Goal: Task Accomplishment & Management: Manage account settings

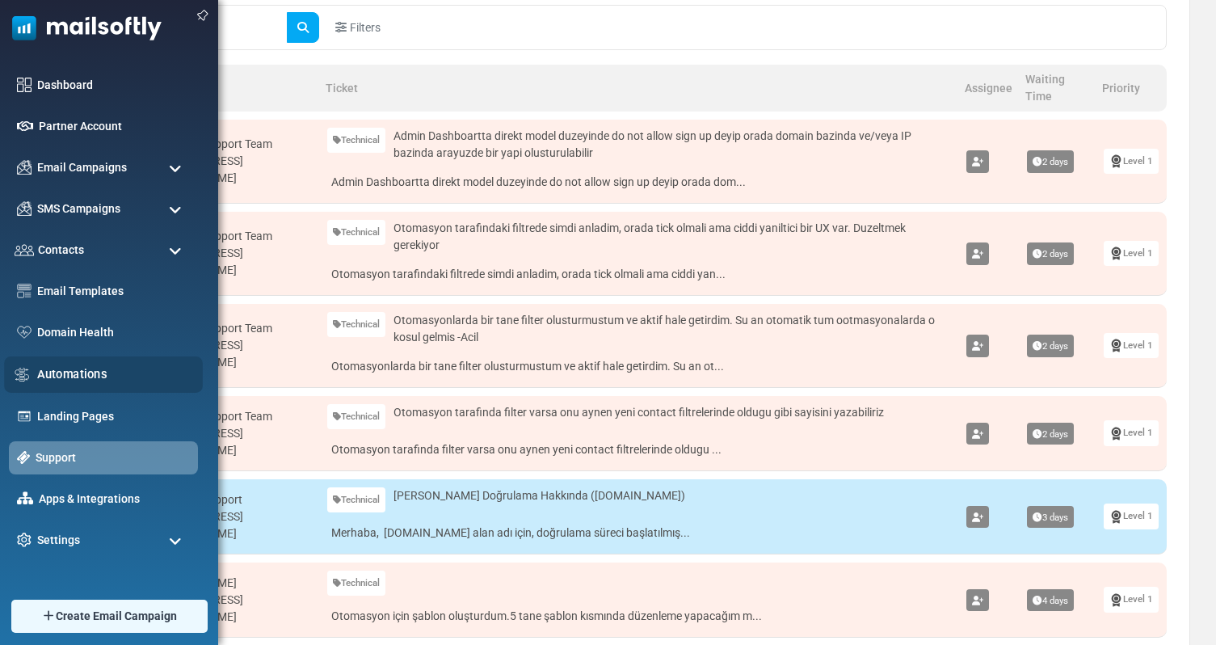
click at [53, 376] on link "Automations" at bounding box center [115, 374] width 157 height 18
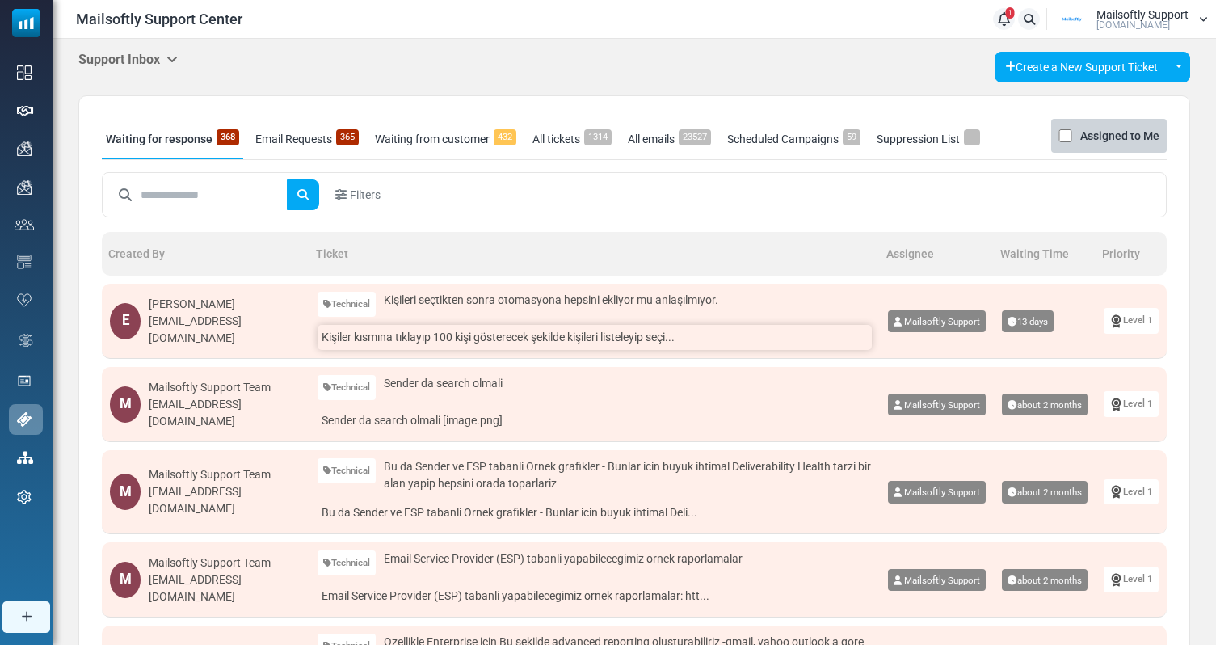
click at [545, 346] on link "Kişiler kısmına tıklayıp 100 kişi gösterecek şekilde kişileri listeleyip seçi..." at bounding box center [595, 337] width 554 height 25
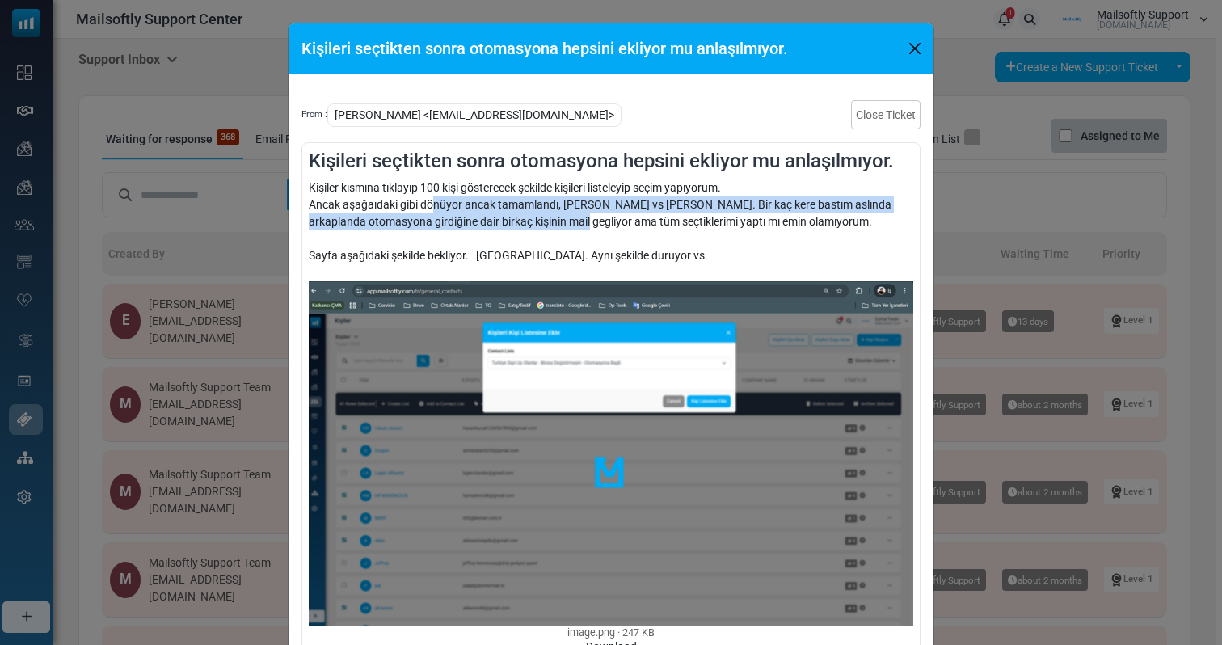
drag, startPoint x: 432, startPoint y: 213, endPoint x: 536, endPoint y: 214, distance: 103.5
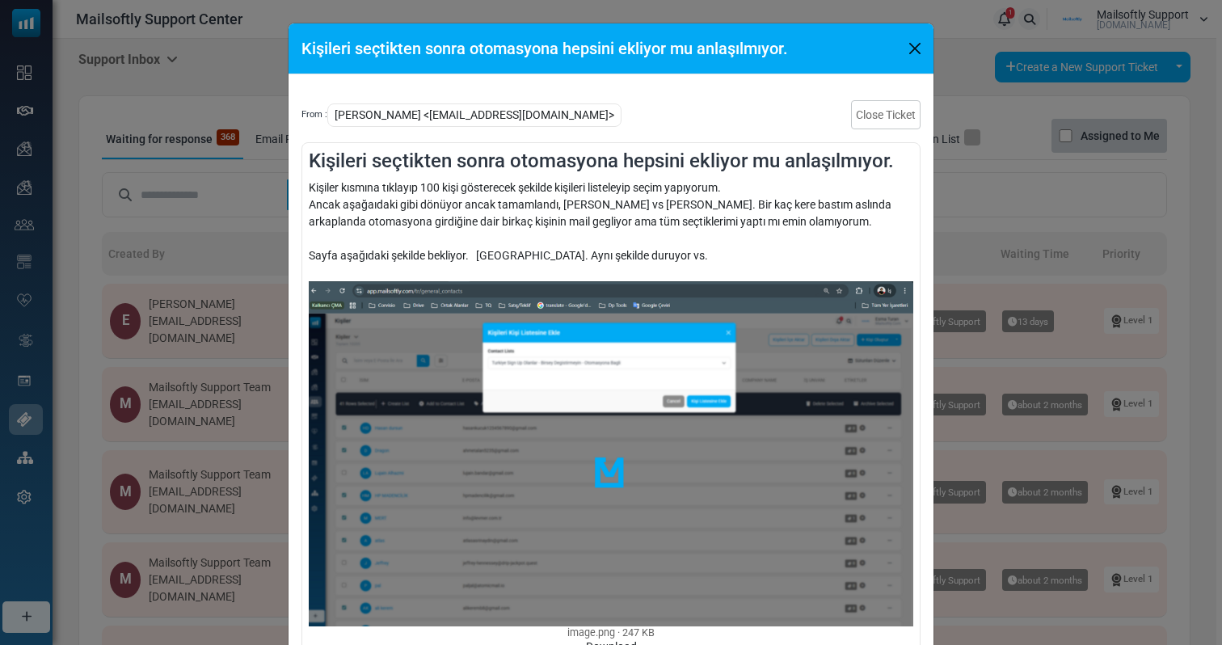
drag, startPoint x: 579, startPoint y: 229, endPoint x: 579, endPoint y: 218, distance: 10.5
drag, startPoint x: 625, startPoint y: 209, endPoint x: 707, endPoint y: 209, distance: 82.4
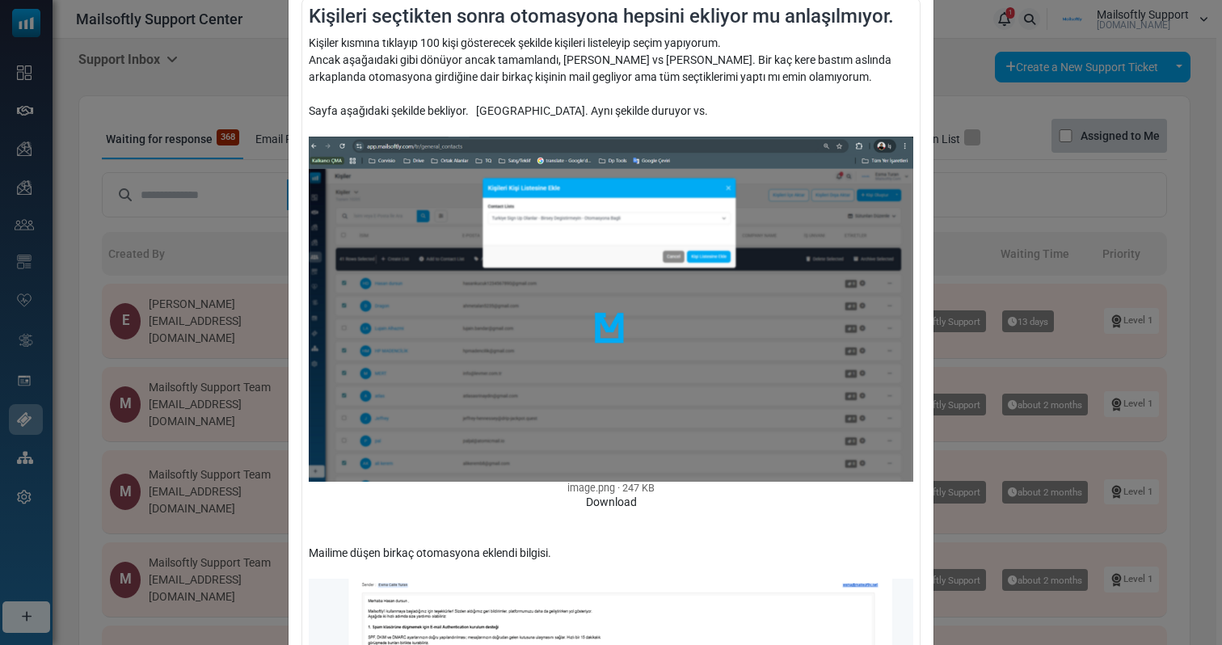
scroll to position [158, 0]
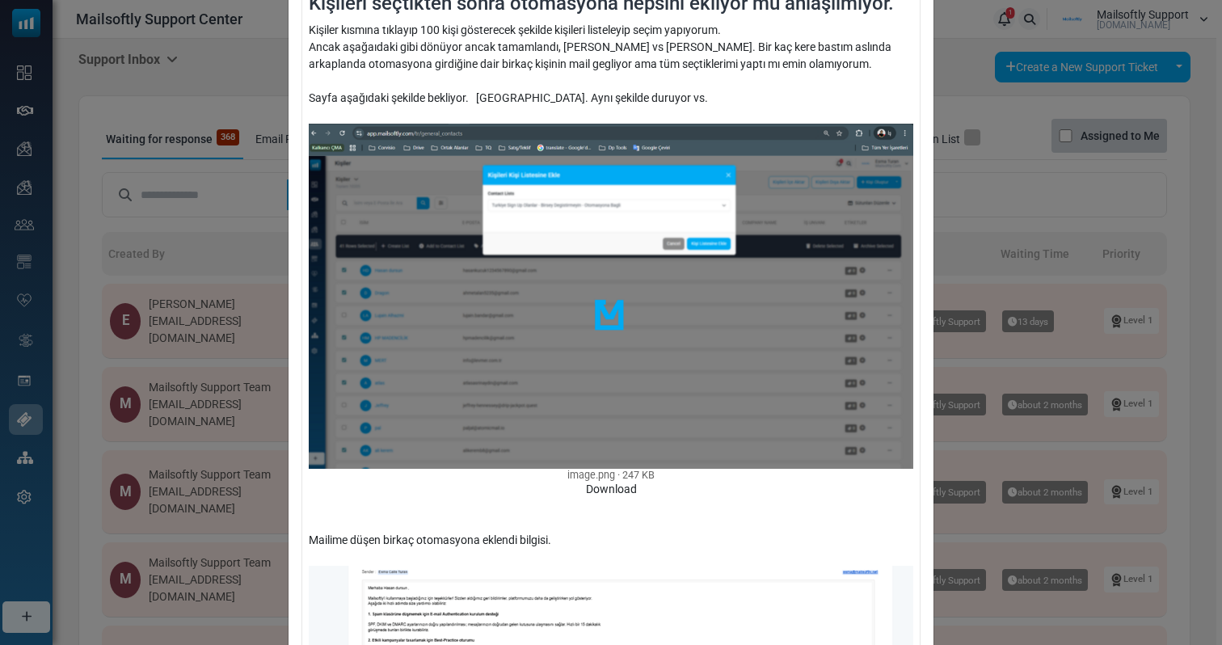
click at [984, 281] on div "Kişileri seçtikten sonra otomasyona hepsini ekliyor mu anlaşılmıyor. From : Esm…" at bounding box center [611, 322] width 1222 height 645
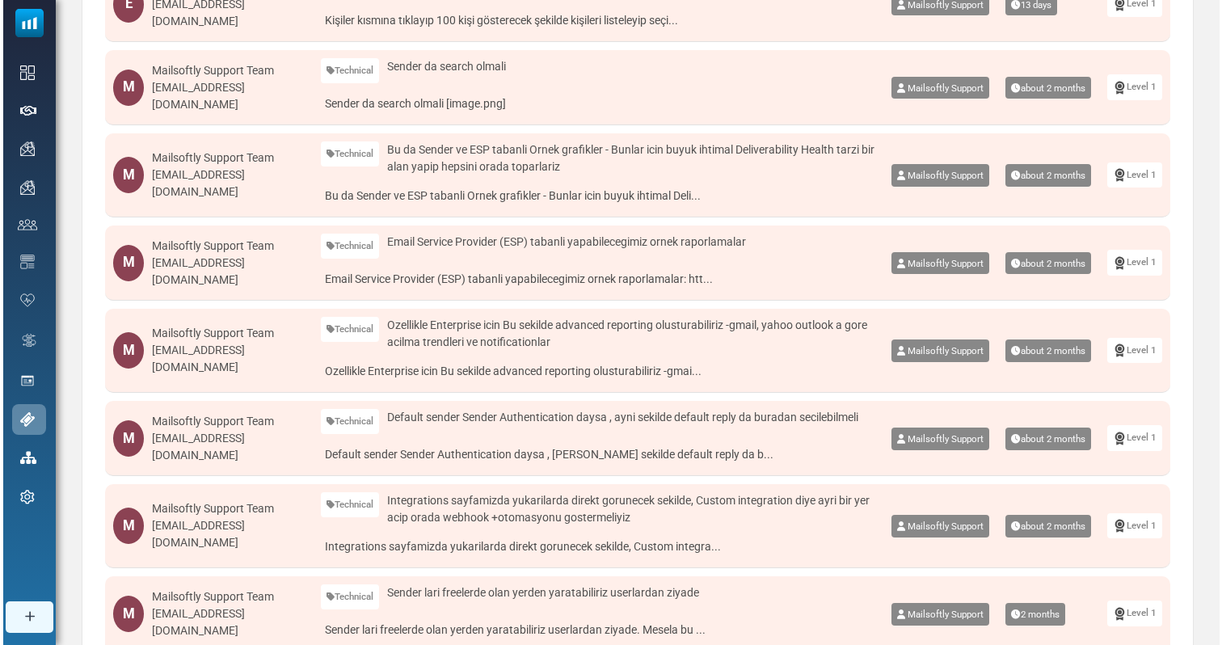
scroll to position [330, 0]
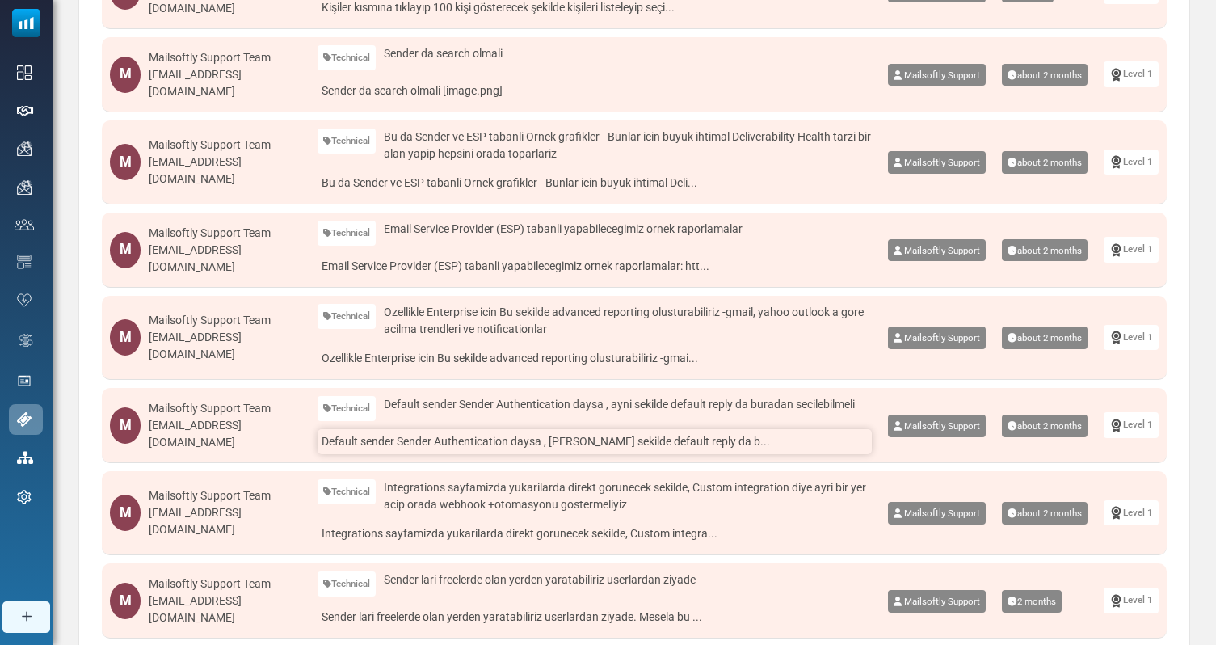
click at [502, 440] on link "Default sender Sender Authentication daysa , ayni sekilde default reply da b..." at bounding box center [595, 441] width 554 height 25
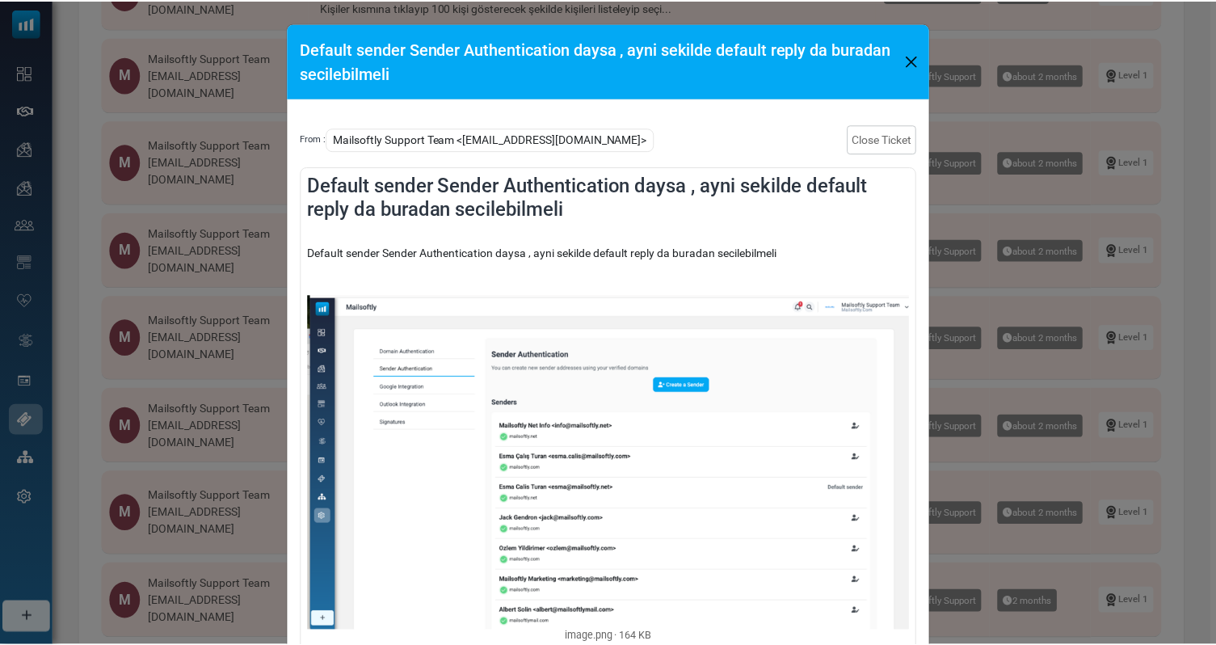
scroll to position [128, 0]
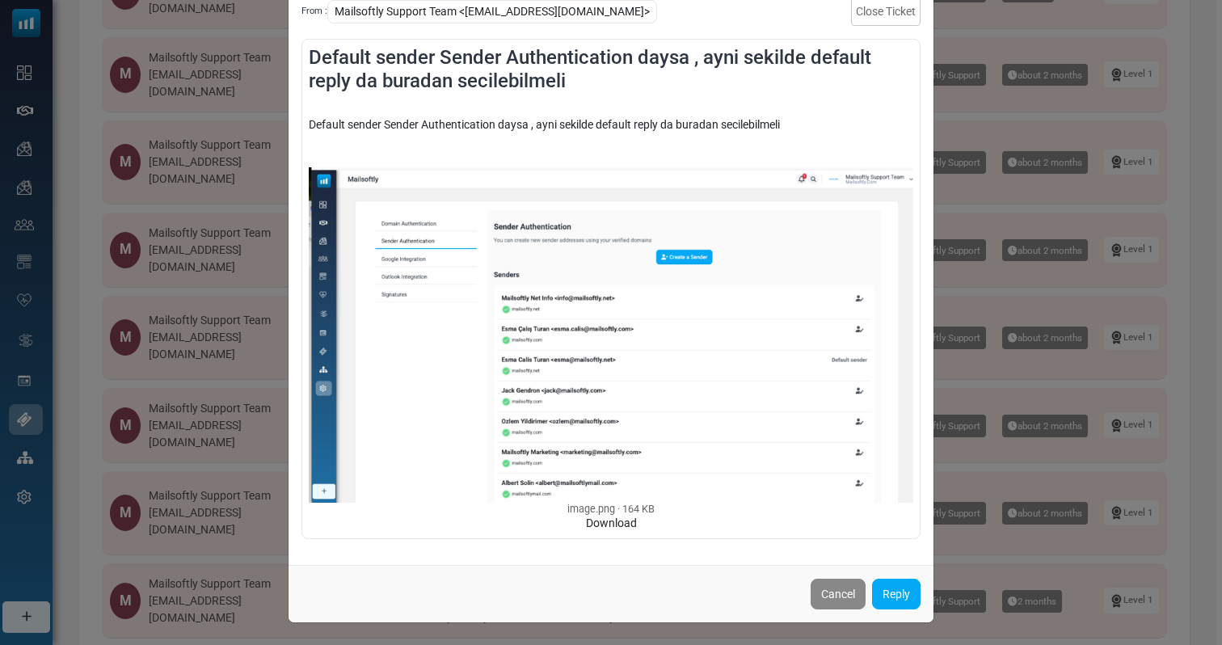
click at [1050, 314] on div "Default sender Sender Authentication daysa , ayni sekilde default reply da bura…" at bounding box center [611, 322] width 1222 height 645
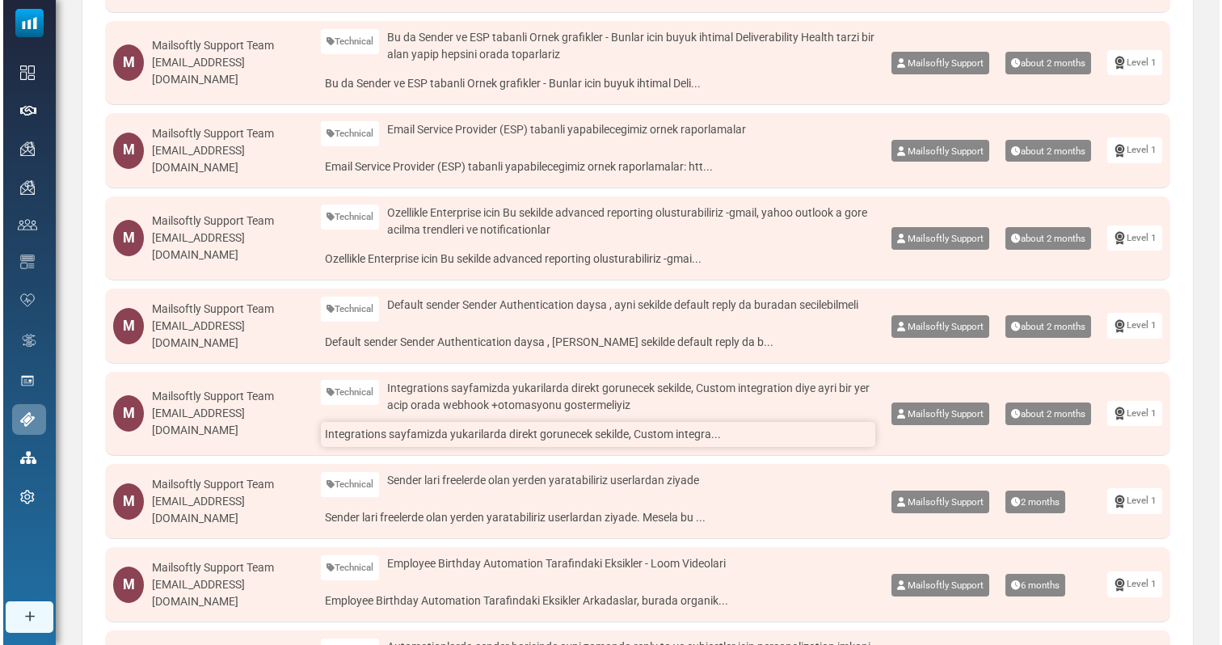
scroll to position [430, 0]
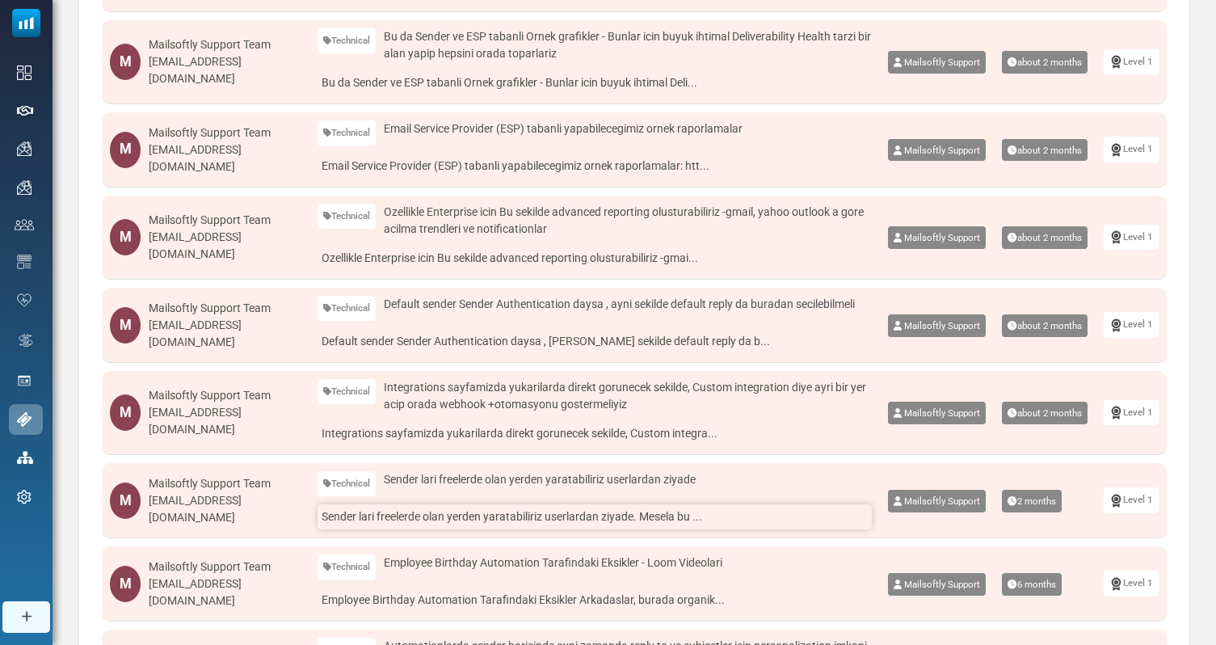
click at [573, 519] on link "Sender lari freelerde olan yerden yaratabiliriz userlardan ziyade. Mesela bu ..." at bounding box center [595, 516] width 554 height 25
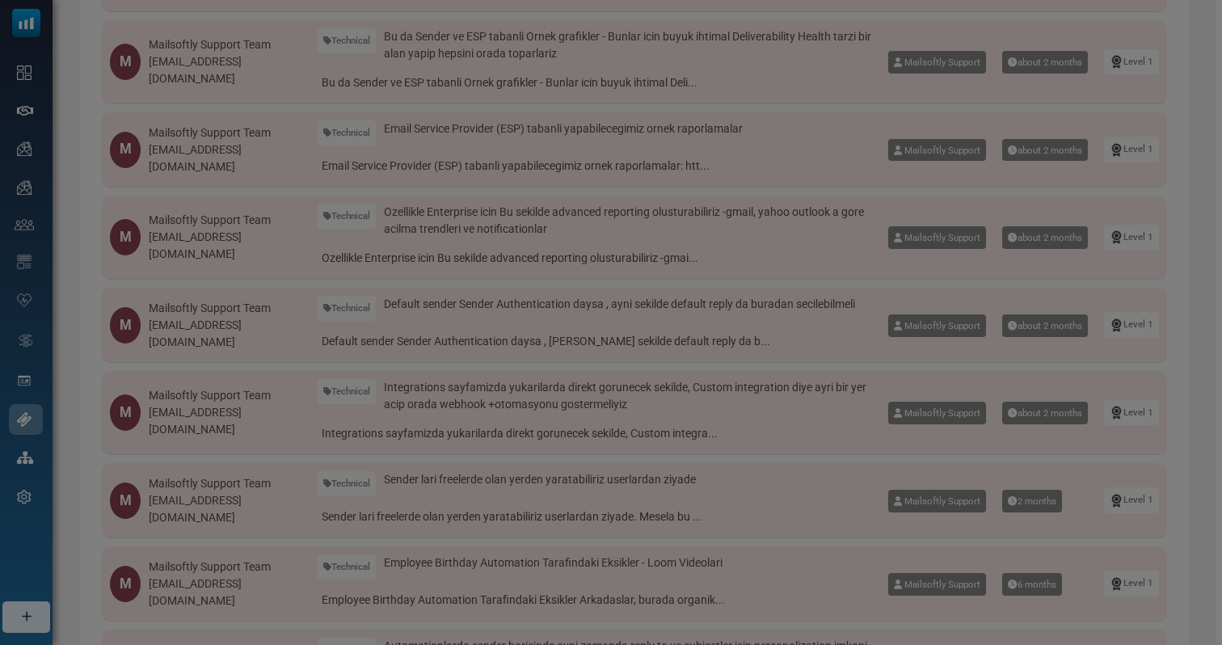
scroll to position [0, 0]
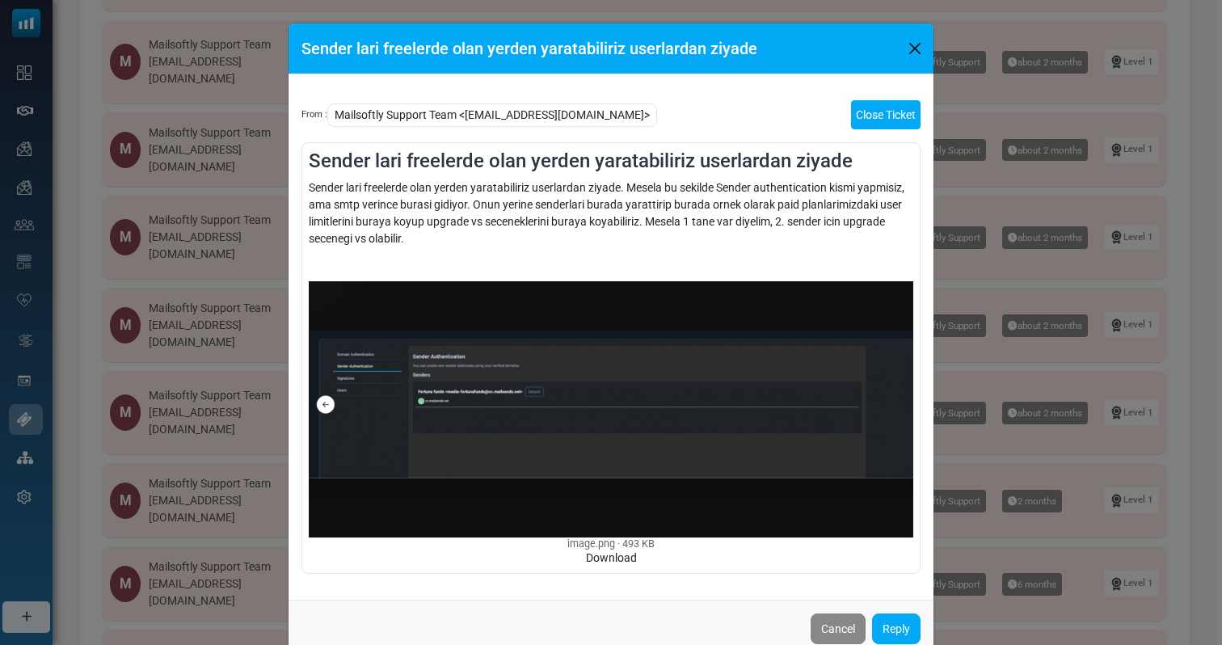
click at [883, 116] on link "Close Ticket" at bounding box center [886, 114] width 70 height 29
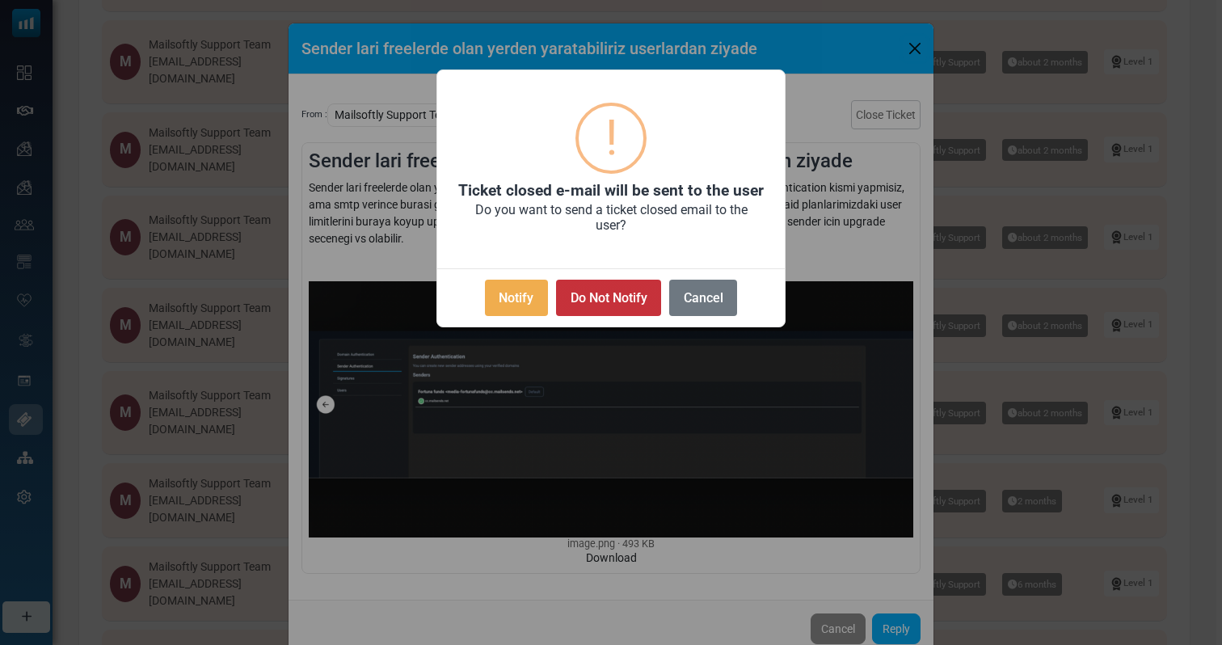
click at [621, 290] on button "Do Not Notify" at bounding box center [608, 298] width 105 height 36
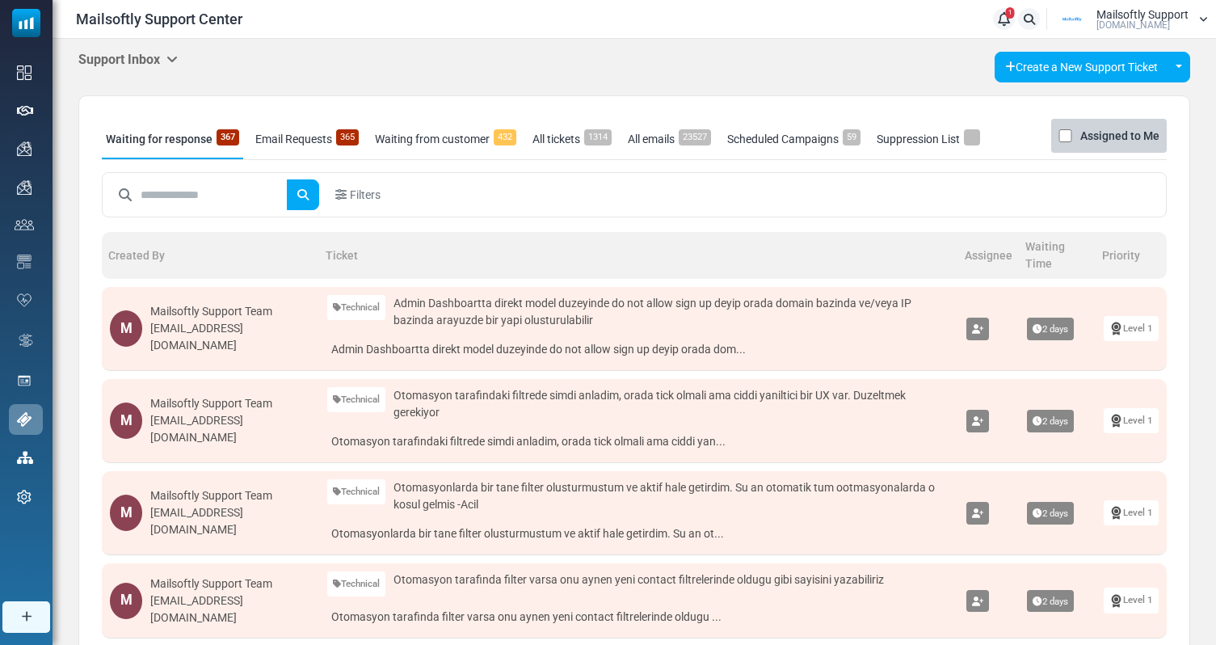
click at [1008, 17] on span "1" at bounding box center [1010, 12] width 9 height 11
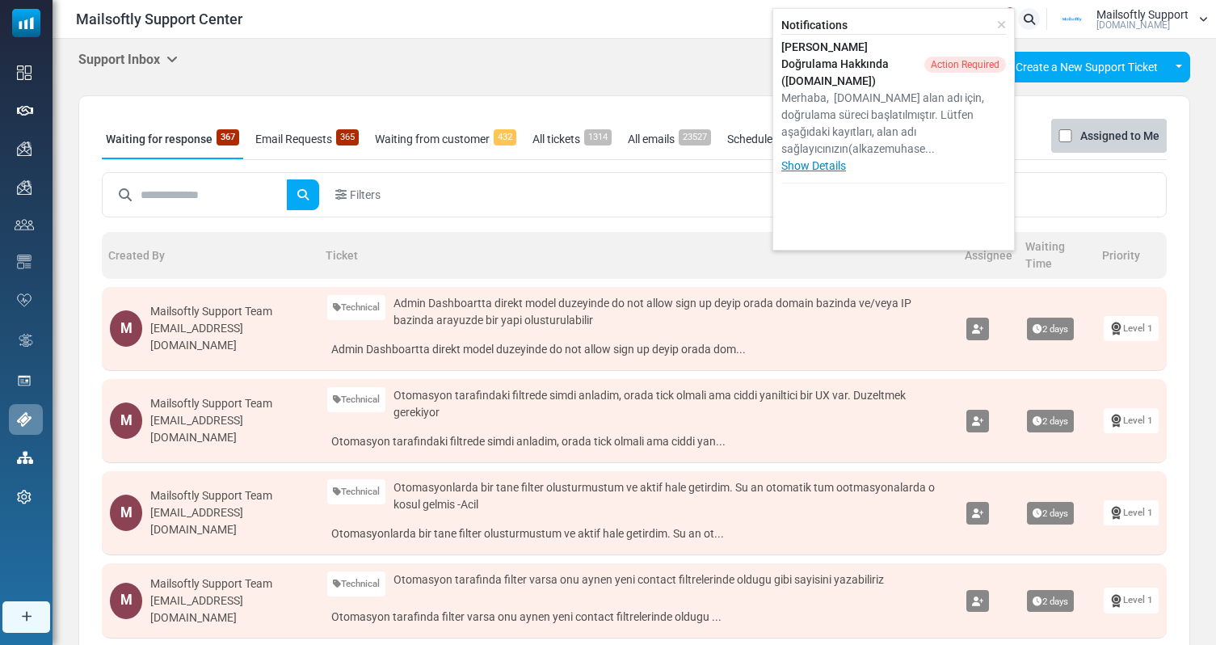
click at [824, 164] on link "Show Details" at bounding box center [813, 165] width 65 height 13
click at [502, 187] on div "Filters" at bounding box center [634, 194] width 1051 height 31
click at [145, 60] on h5 "Support Inbox" at bounding box center [127, 59] width 99 height 15
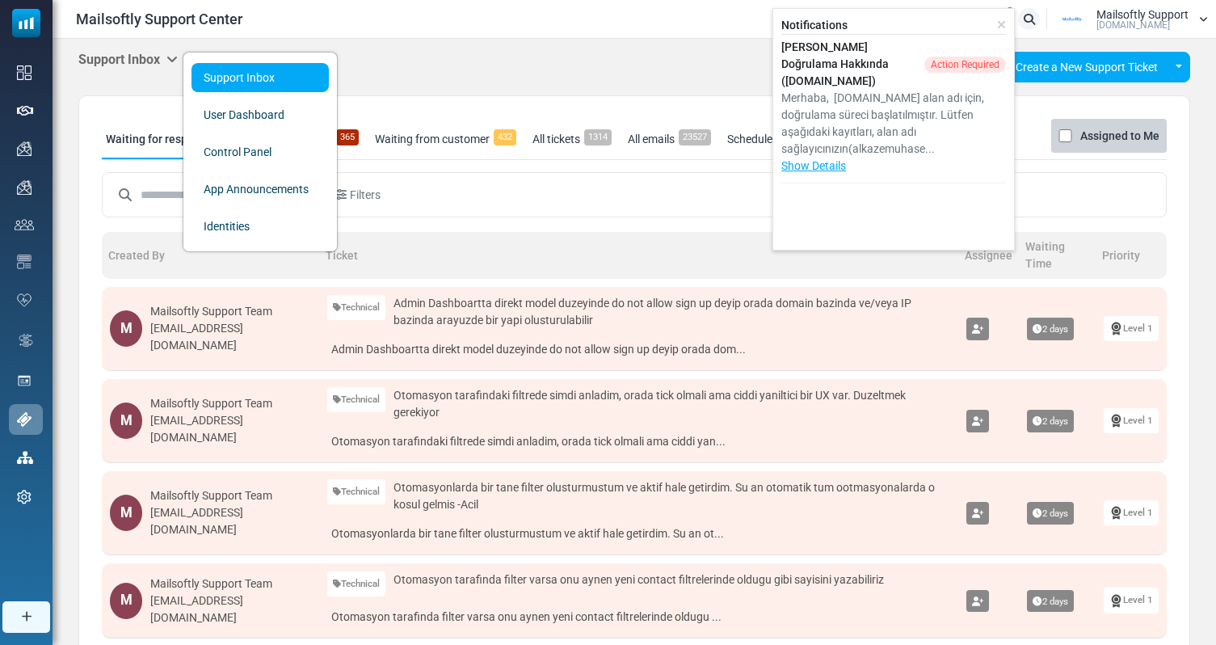
click at [144, 145] on link "Waiting for response 367" at bounding box center [172, 139] width 141 height 40
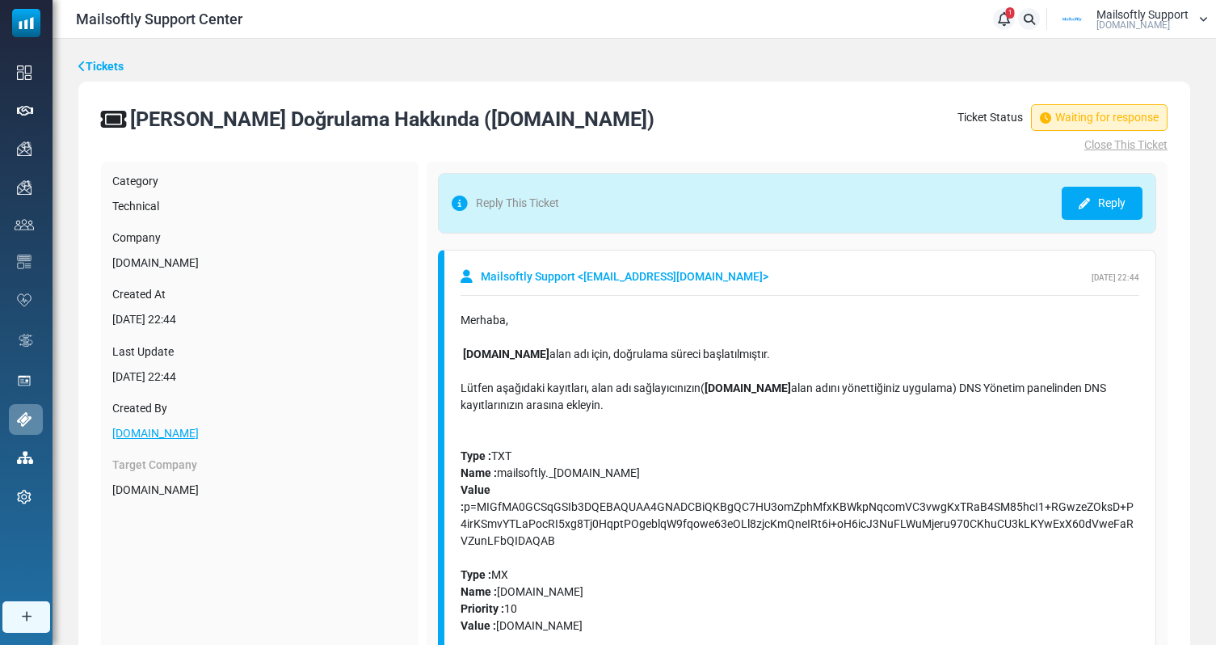
click at [1122, 142] on link "Close This Ticket" at bounding box center [1063, 145] width 210 height 17
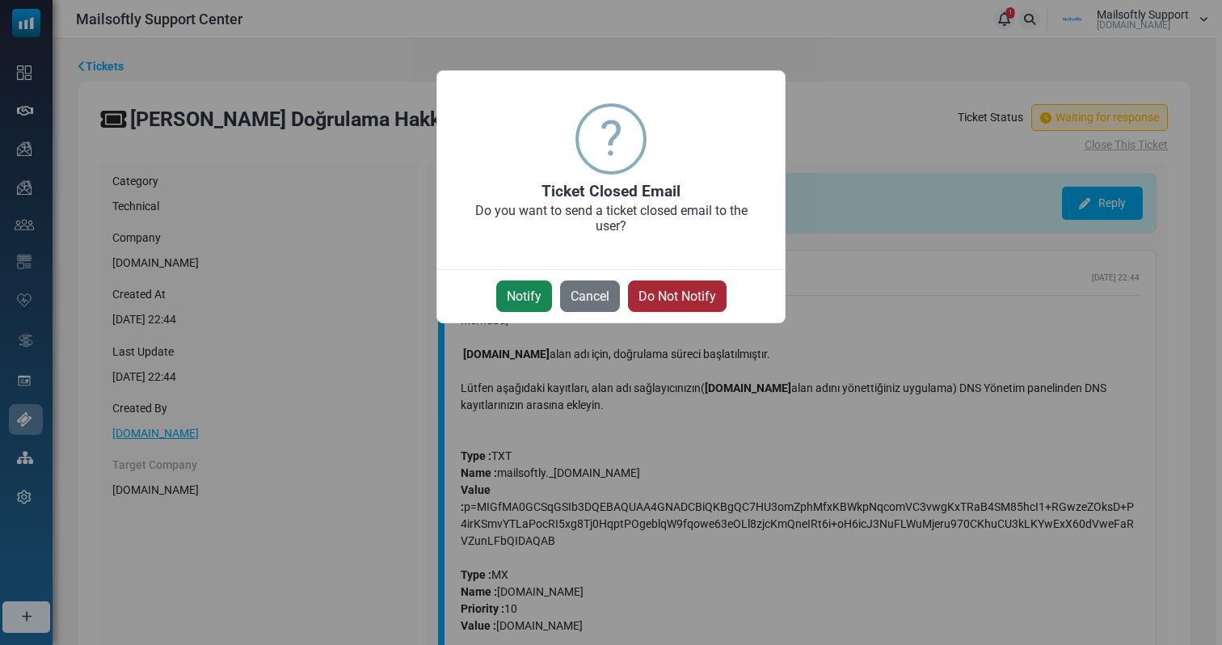
click at [682, 301] on button "Do Not Notify" at bounding box center [677, 296] width 99 height 32
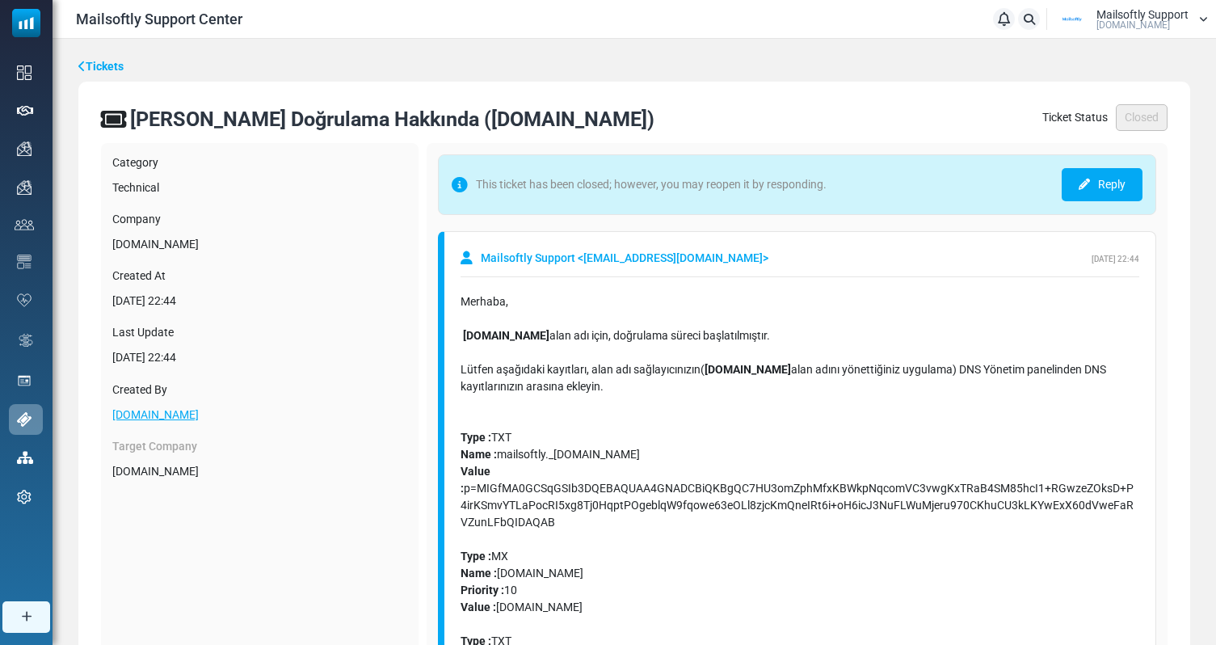
click at [87, 62] on link "Tickets" at bounding box center [100, 66] width 45 height 17
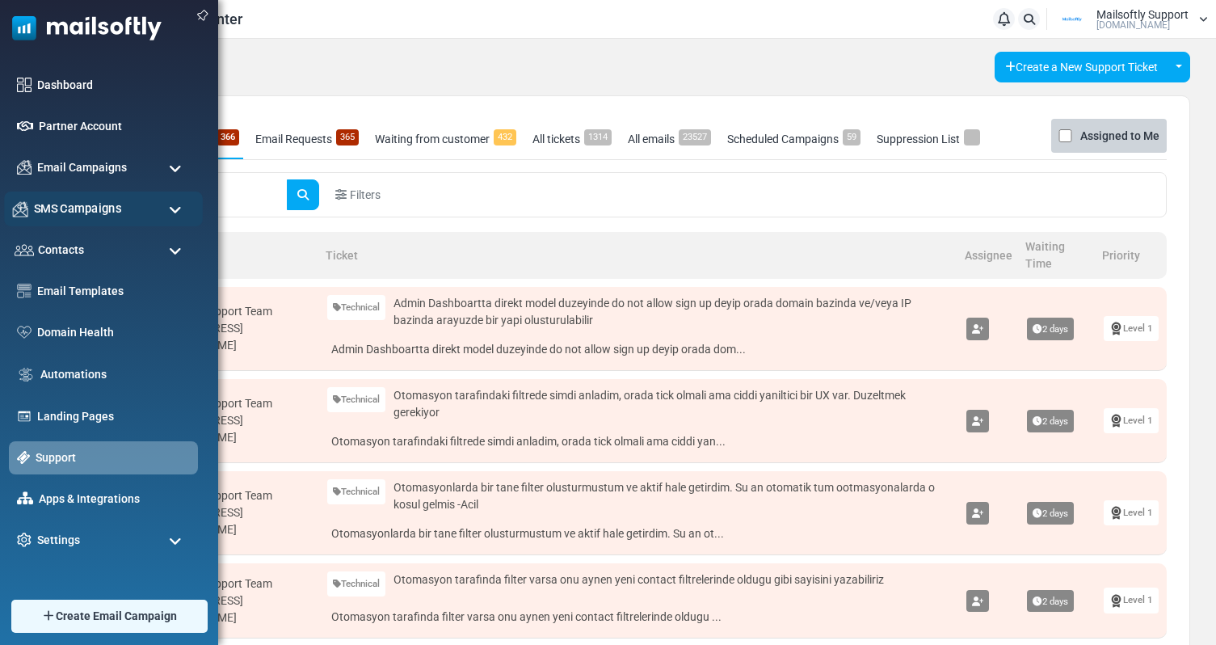
click at [148, 213] on div "SMS Campaigns" at bounding box center [103, 209] width 199 height 35
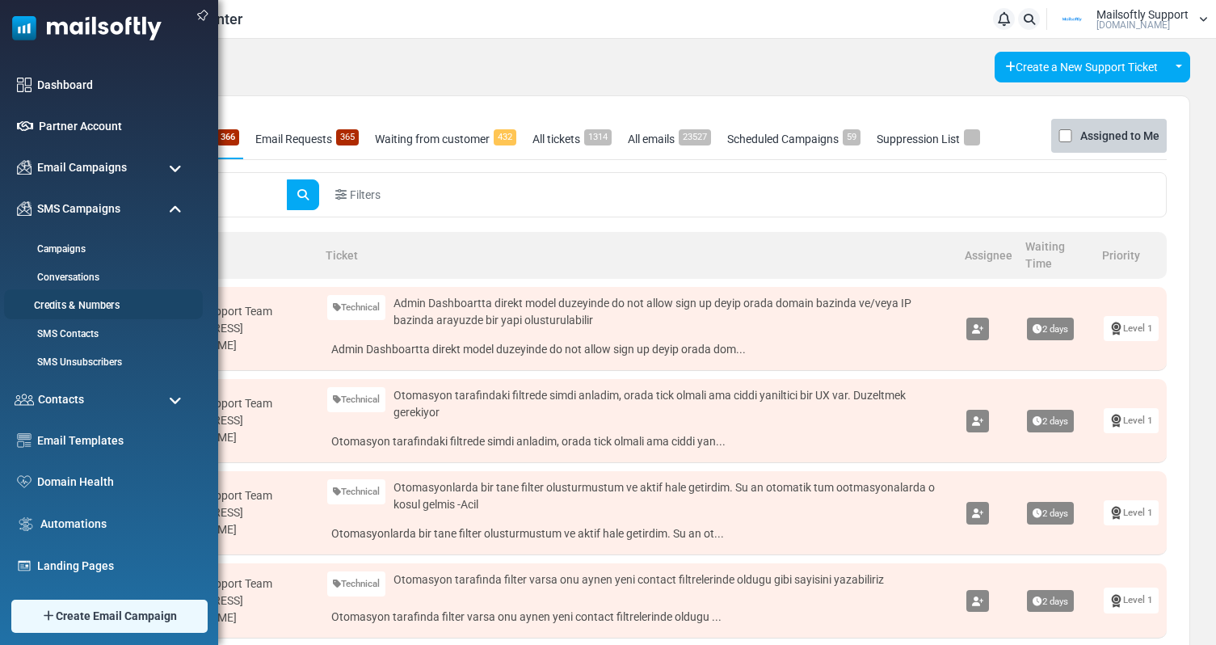
click at [99, 301] on link "Credits & Numbers" at bounding box center [101, 305] width 194 height 15
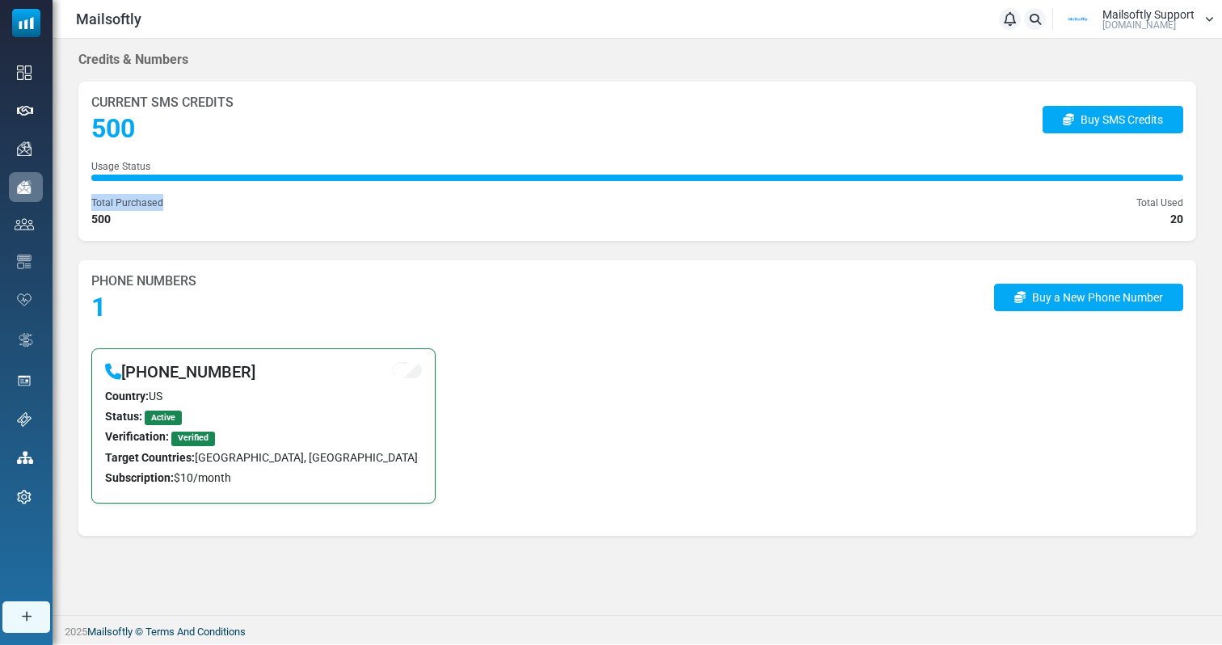
drag, startPoint x: 111, startPoint y: 225, endPoint x: 91, endPoint y: 208, distance: 26.3
click at [91, 208] on div "Total Purchased 500" at bounding box center [127, 211] width 72 height 34
drag, startPoint x: 91, startPoint y: 208, endPoint x: 141, endPoint y: 225, distance: 53.2
click at [141, 225] on div "Total Purchased 500" at bounding box center [127, 211] width 72 height 34
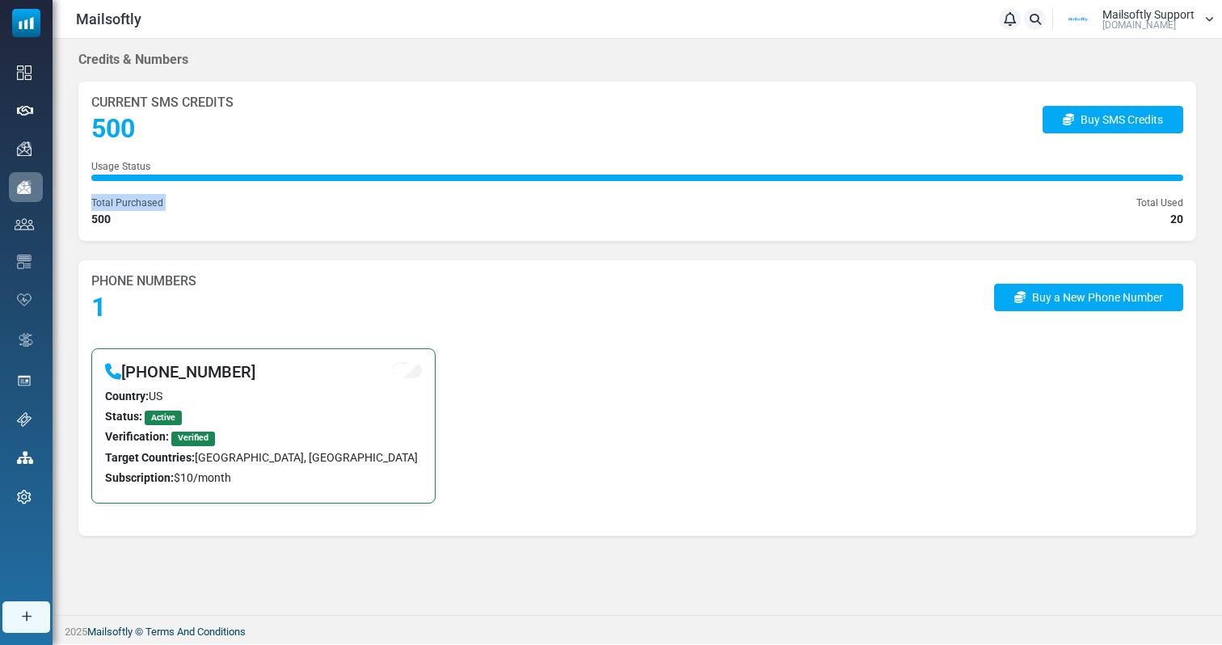
click at [141, 225] on div "Total Purchased 500" at bounding box center [127, 211] width 72 height 34
click at [1121, 113] on link "Buy SMS Credits" at bounding box center [1113, 119] width 141 height 27
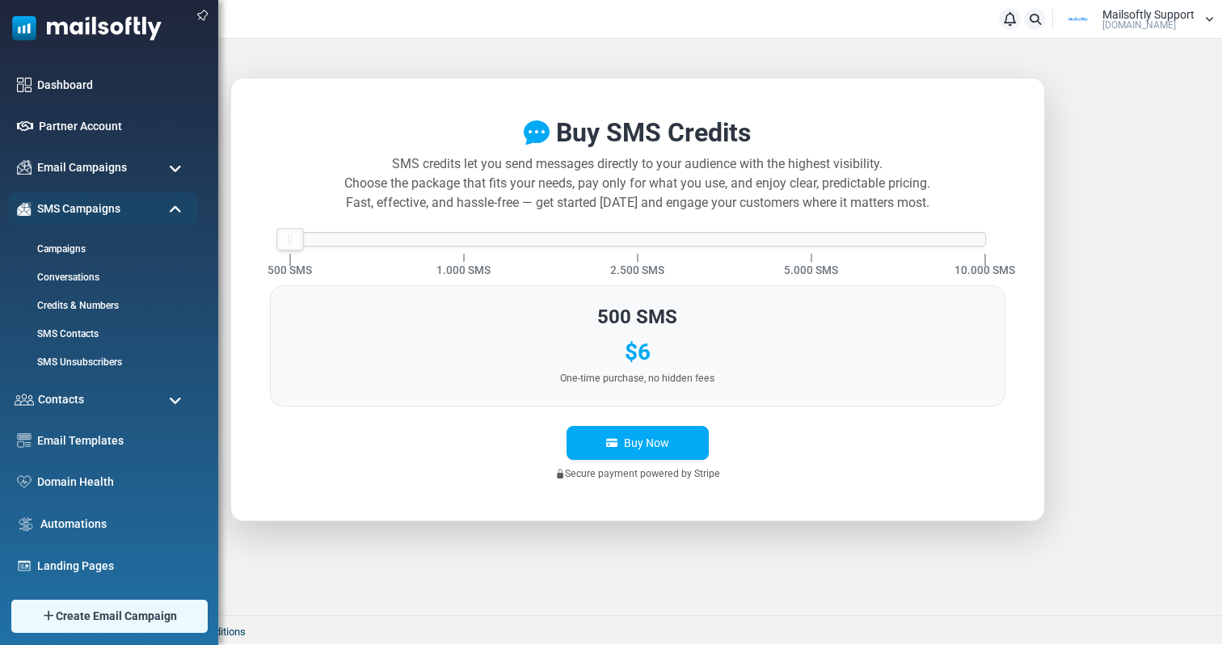
click at [47, 30] on img at bounding box center [81, 24] width 162 height 48
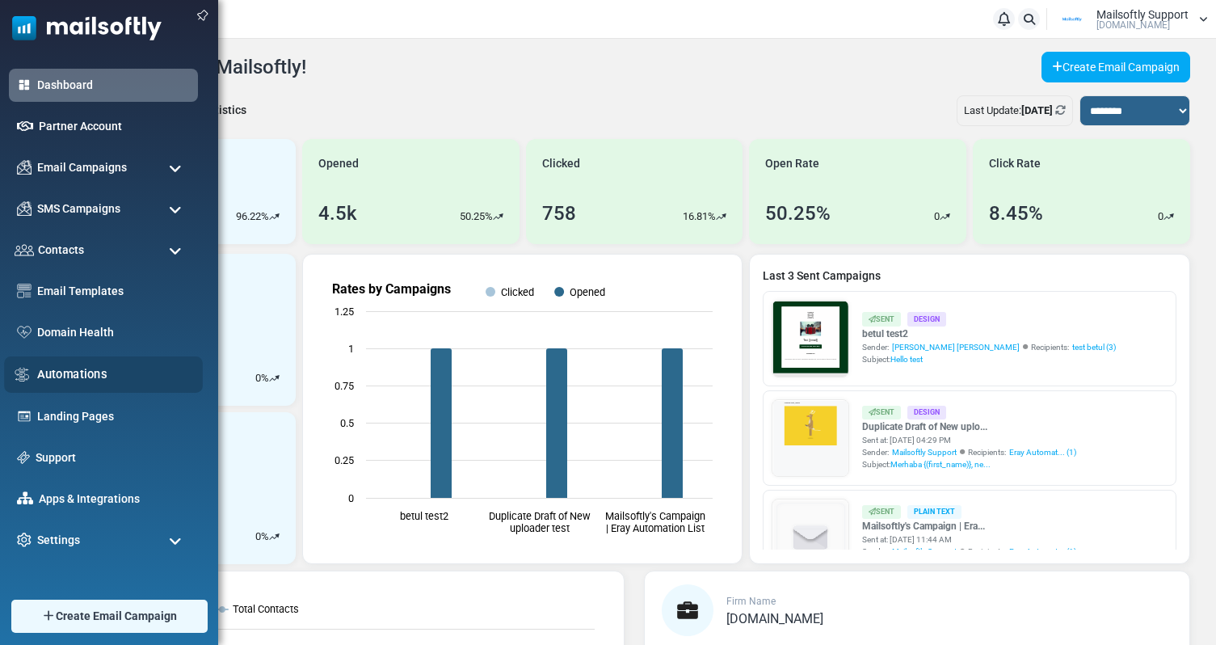
click at [71, 370] on link "Automations" at bounding box center [115, 374] width 157 height 18
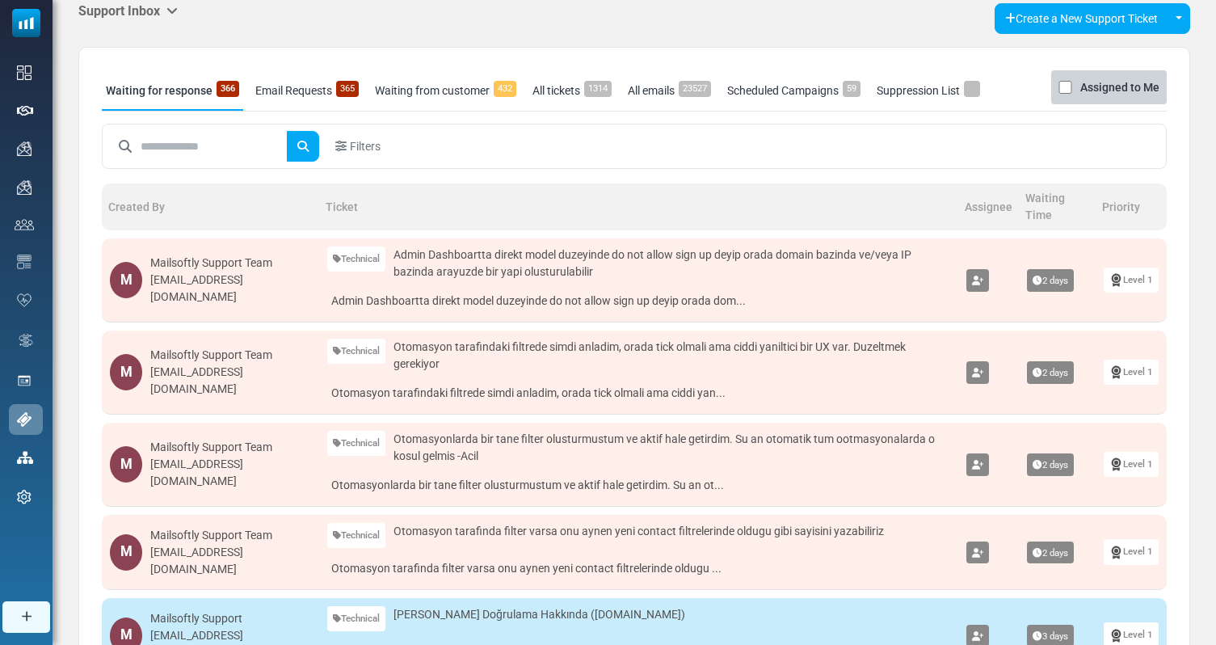
scroll to position [65, 0]
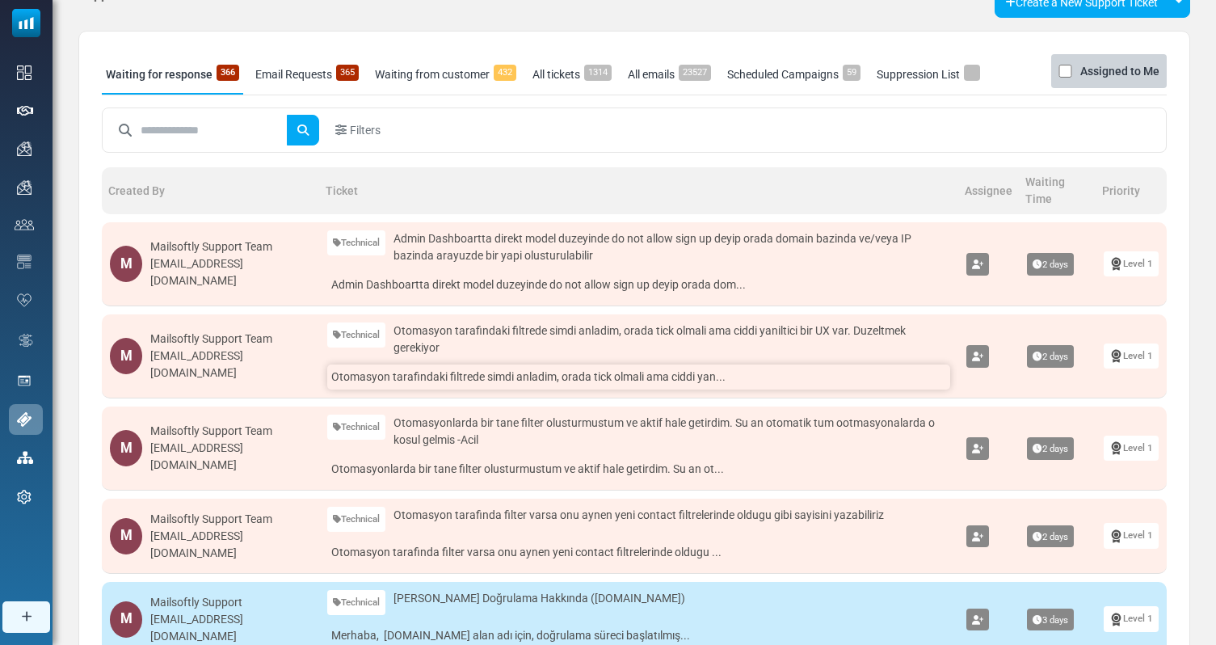
click at [672, 386] on link "Otomasyon tarafindaki filtrede simdi anladim, orada tick olmali ama ciddi yan..." at bounding box center [638, 376] width 623 height 25
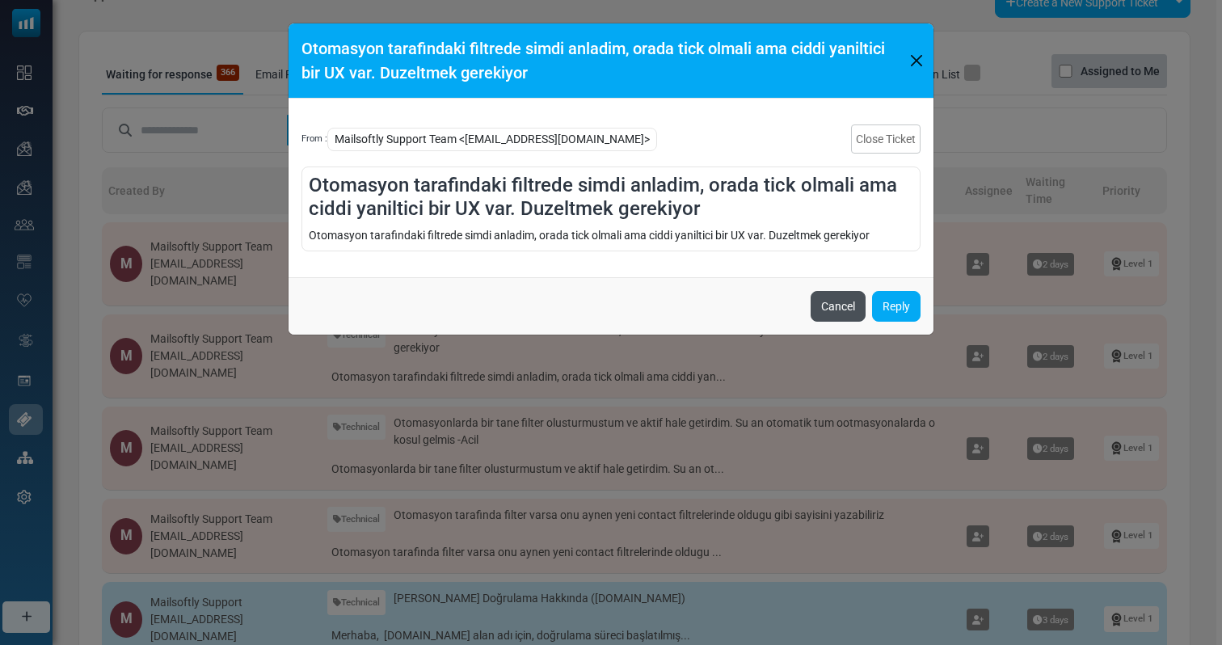
click at [818, 318] on button "Cancel" at bounding box center [838, 306] width 55 height 31
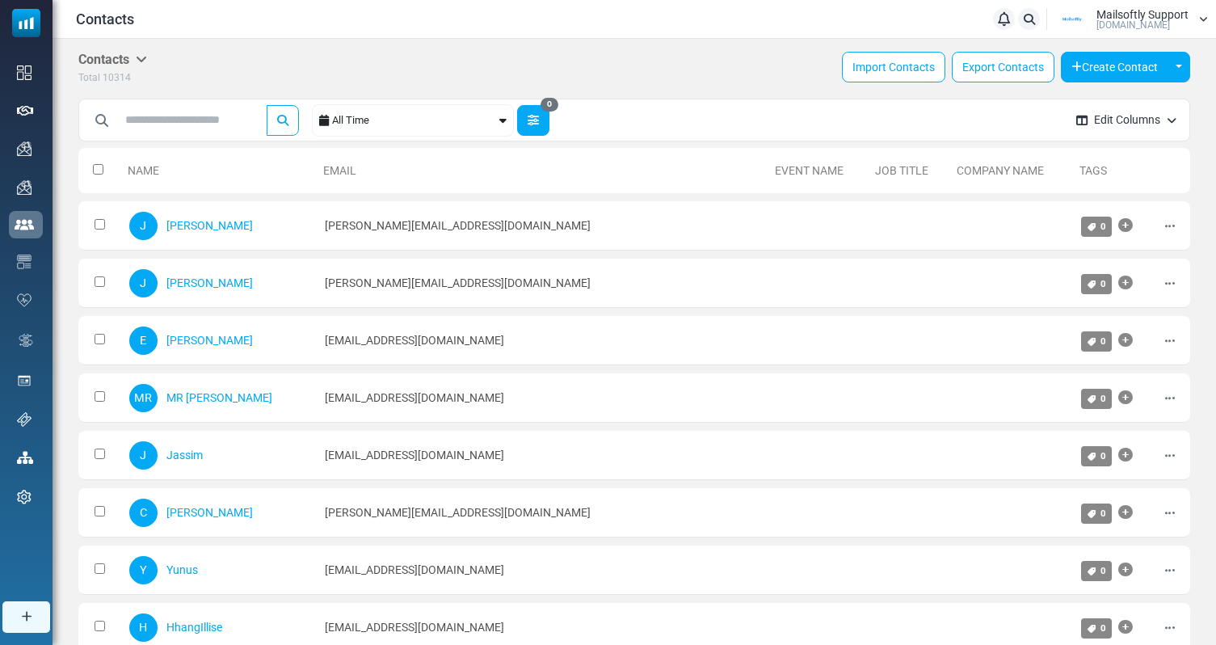
click at [550, 120] on button "0" at bounding box center [533, 120] width 32 height 31
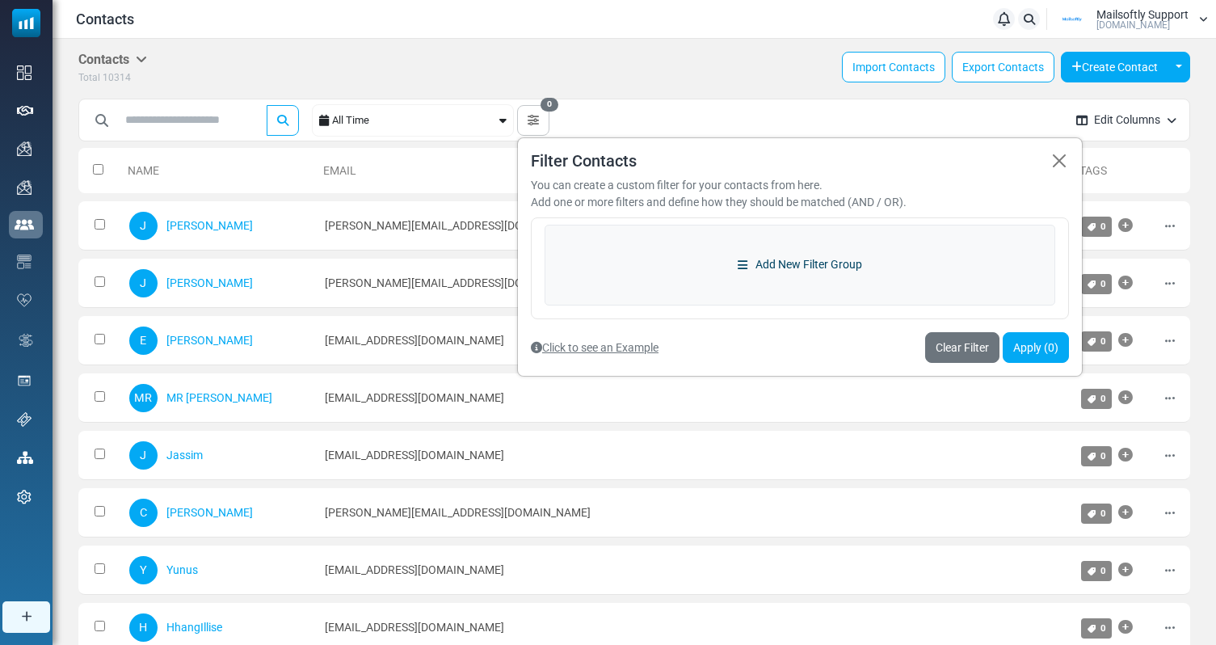
click at [760, 280] on link "Add New Filter Group" at bounding box center [800, 265] width 511 height 81
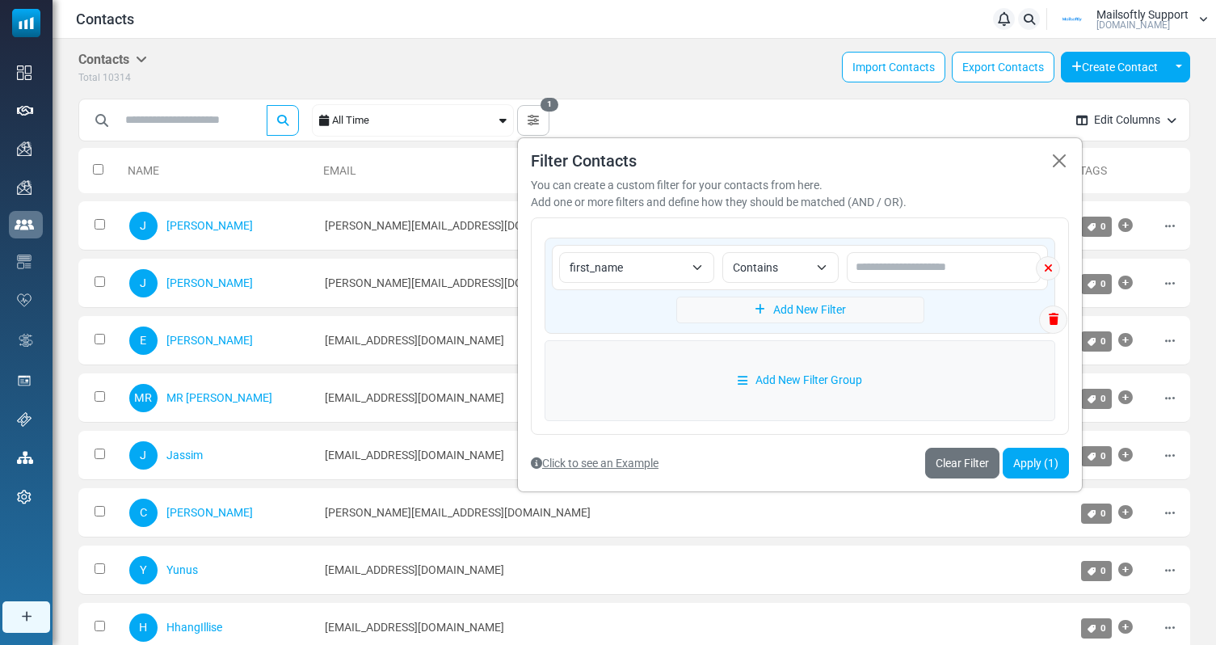
click at [632, 264] on span "first_name" at bounding box center [627, 267] width 115 height 19
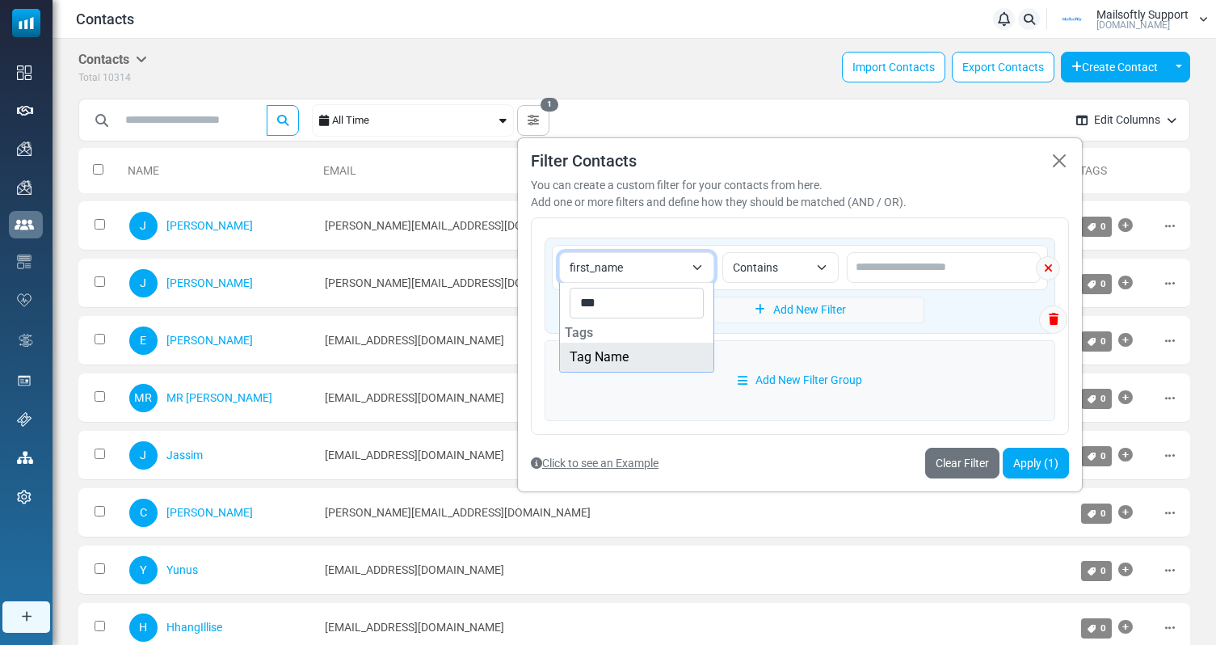
type input "***"
select select "*********"
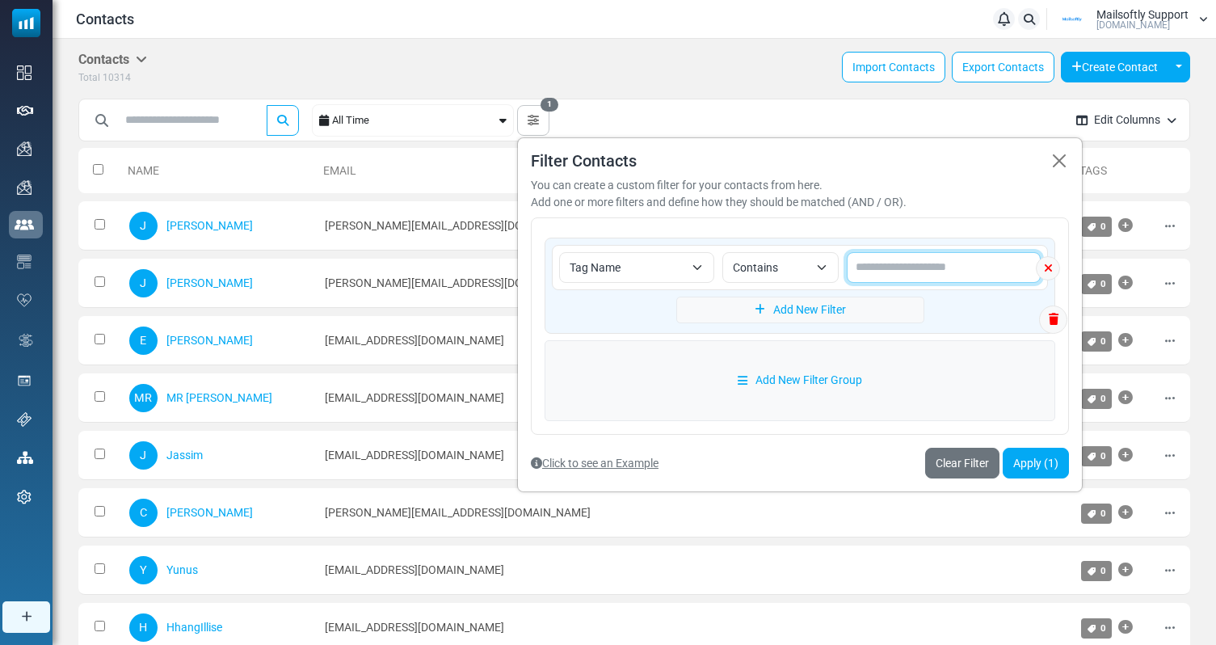
click at [897, 259] on input "text" at bounding box center [944, 267] width 194 height 31
type input "****"
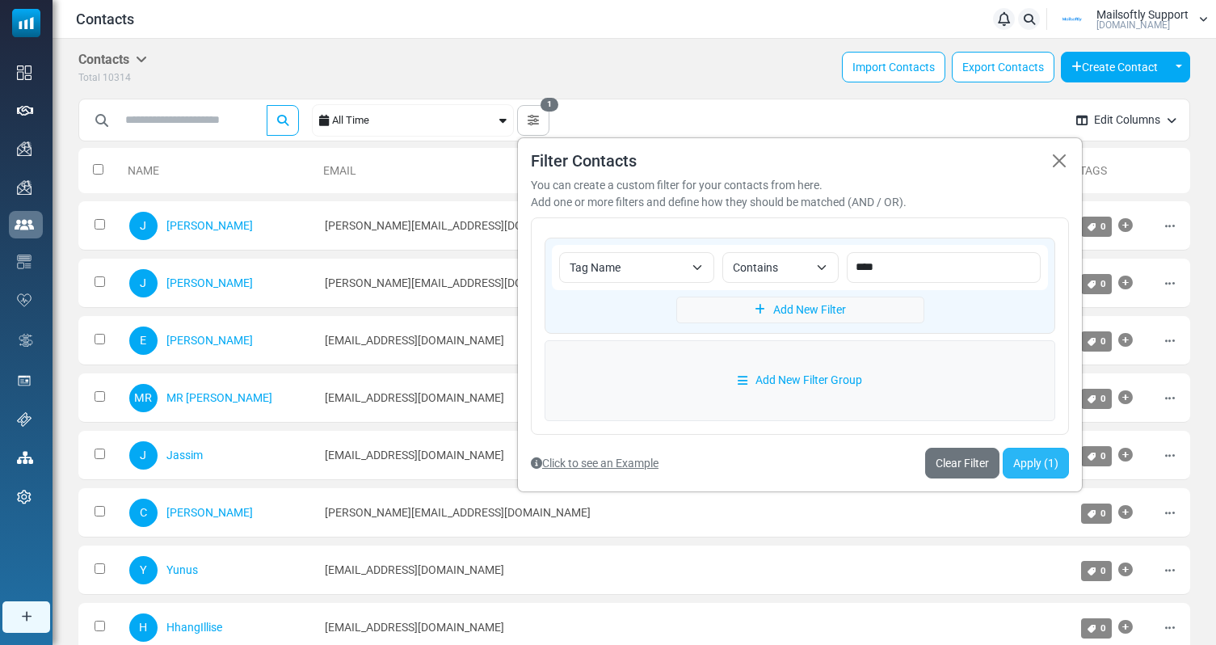
click at [1058, 465] on button "Apply (1)" at bounding box center [1036, 463] width 66 height 31
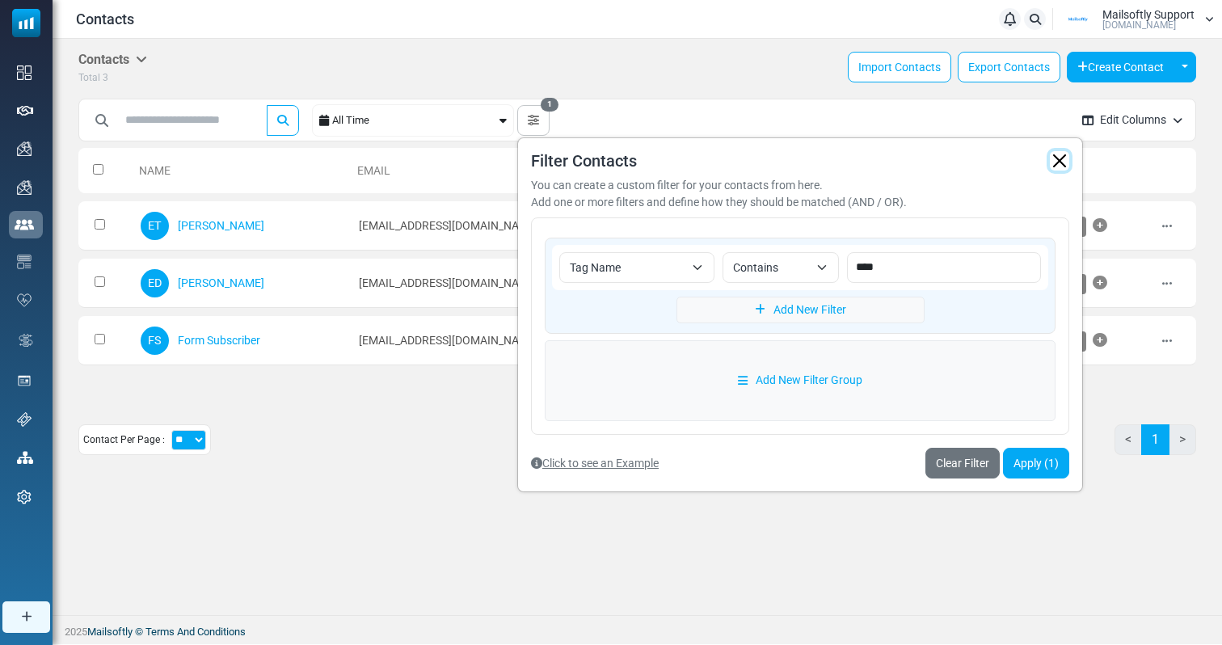
click at [1063, 166] on button "button" at bounding box center [1059, 160] width 19 height 19
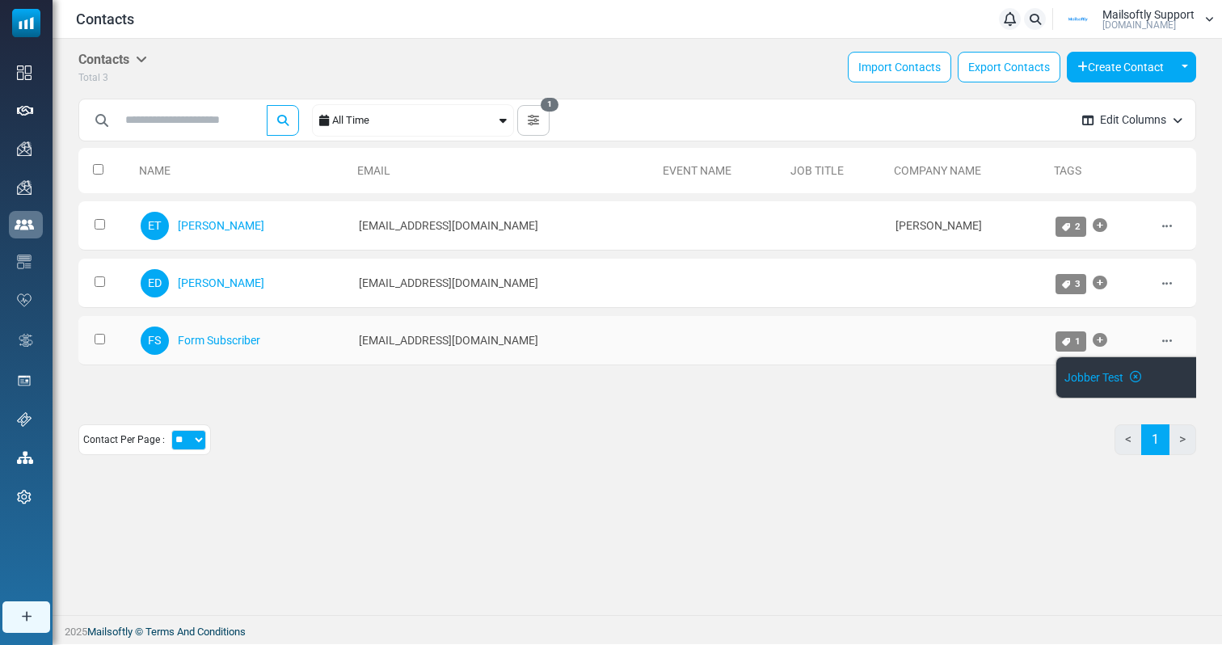
scroll to position [12, 0]
click at [1130, 377] on icon at bounding box center [1135, 377] width 11 height 1
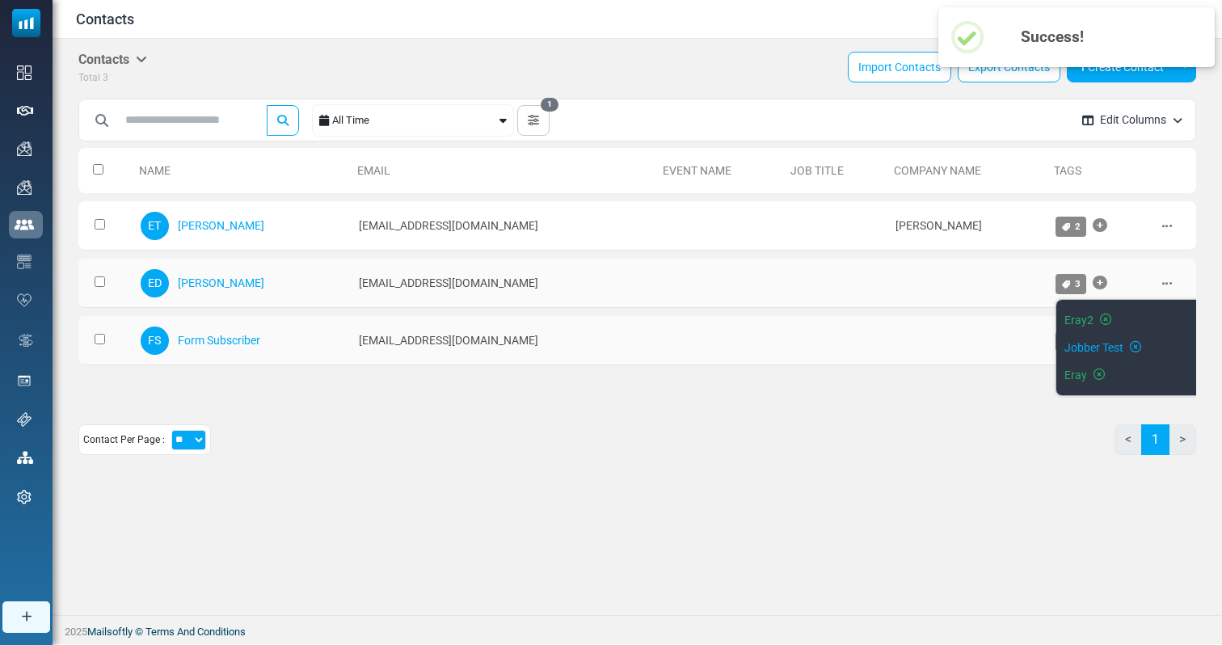
click at [1130, 347] on icon at bounding box center [1135, 347] width 11 height 1
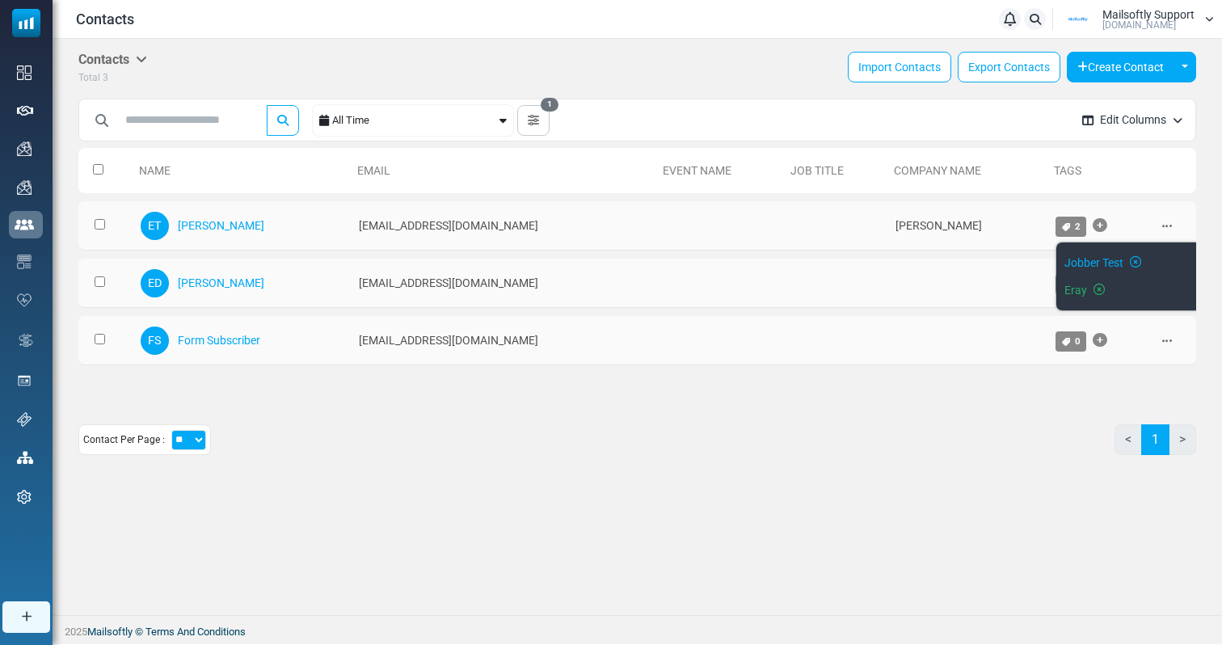
click at [1130, 263] on icon at bounding box center [1135, 262] width 11 height 1
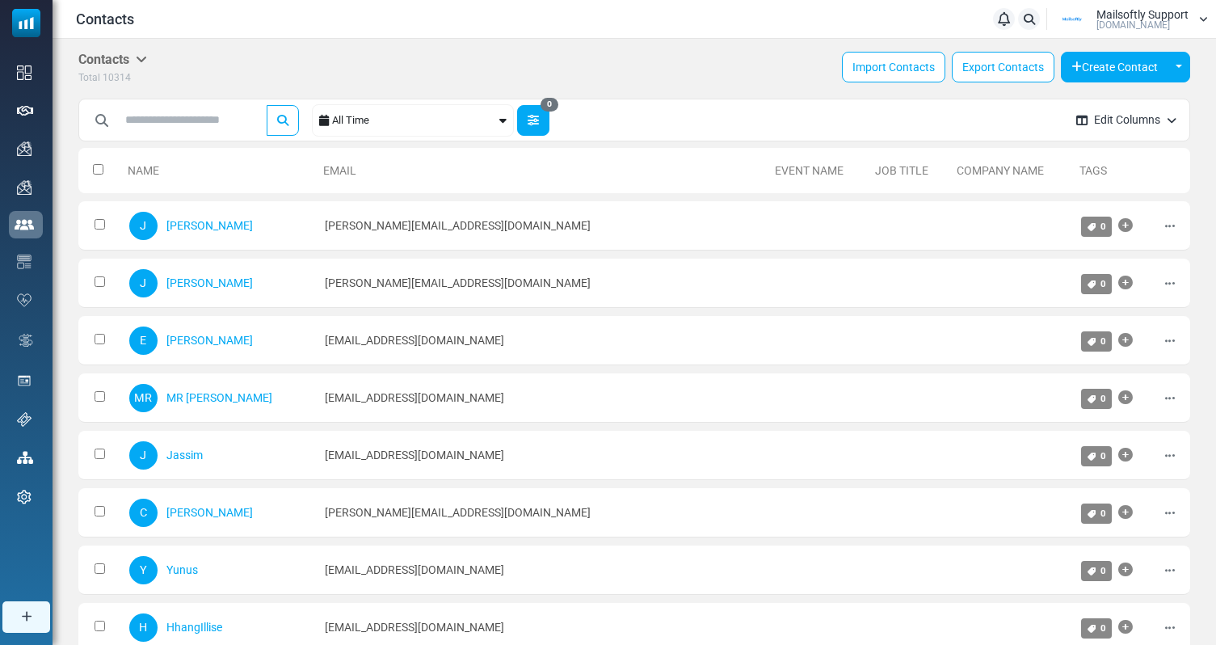
click at [550, 124] on button "0" at bounding box center [533, 120] width 32 height 31
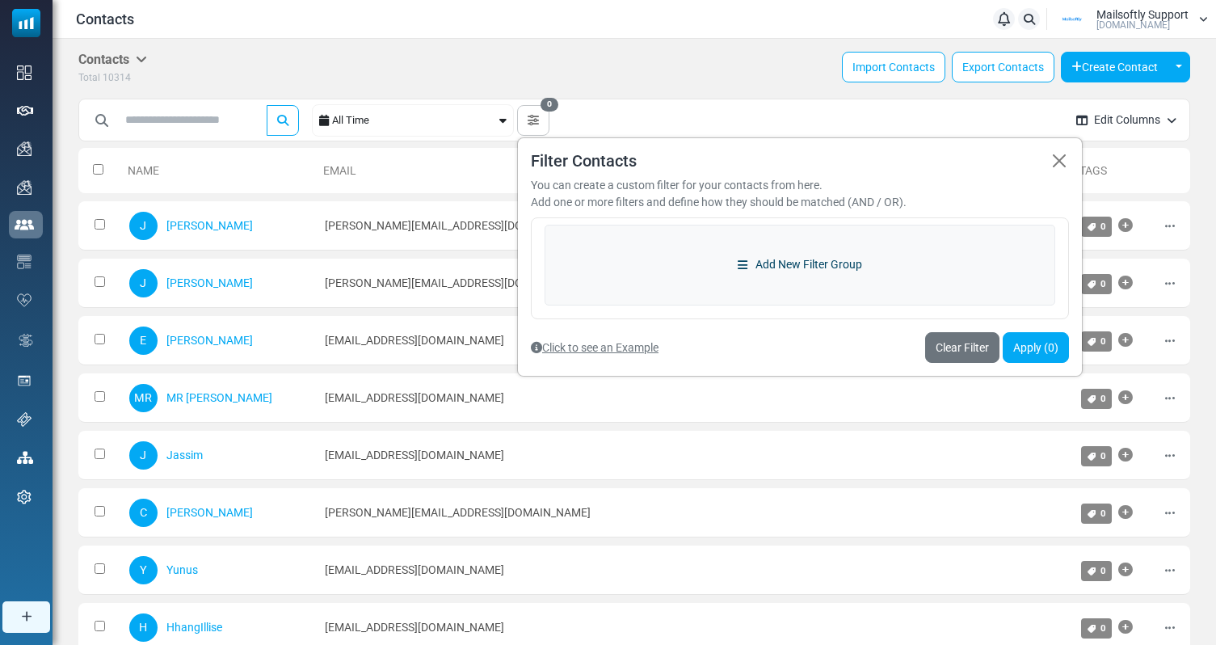
click at [732, 267] on link "Add New Filter Group" at bounding box center [800, 265] width 511 height 81
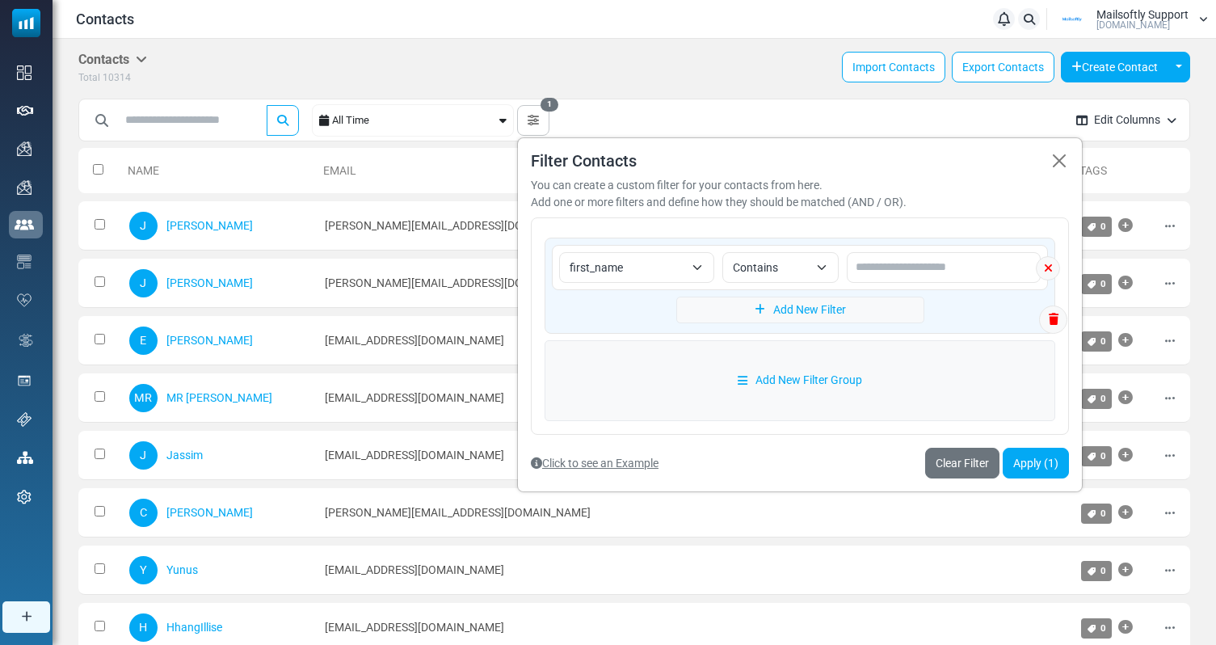
click at [653, 280] on span "first_name" at bounding box center [636, 267] width 155 height 31
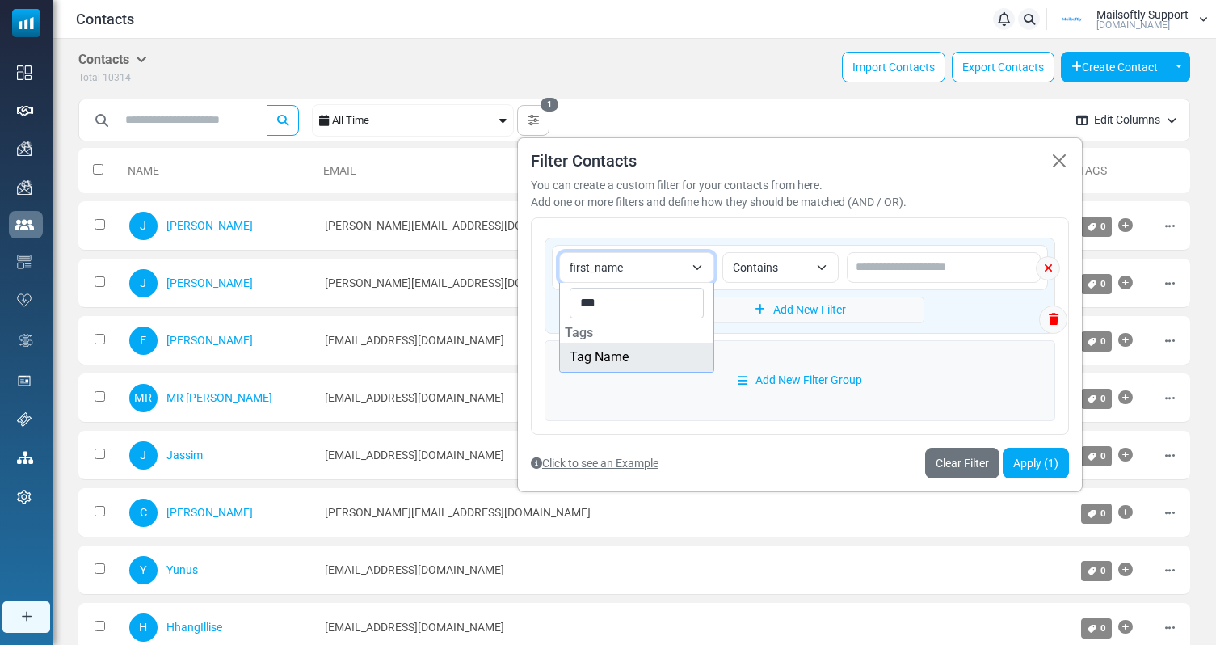
type input "***"
select select "*********"
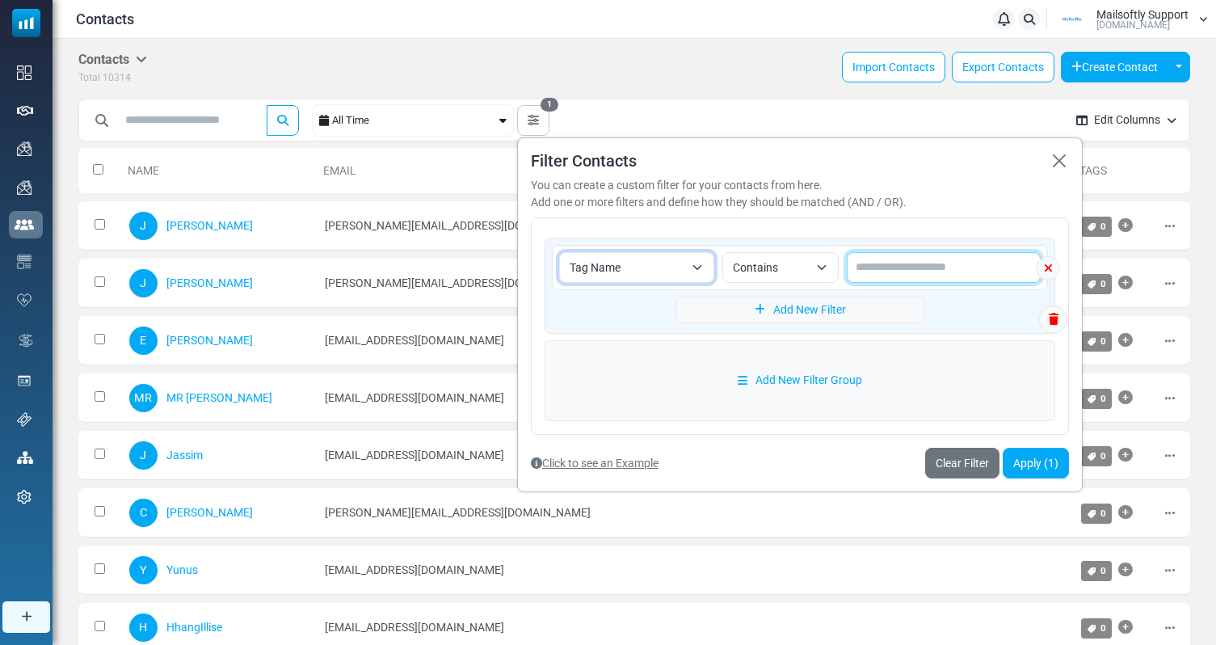
click at [949, 265] on input "text" at bounding box center [944, 267] width 194 height 31
type input "****"
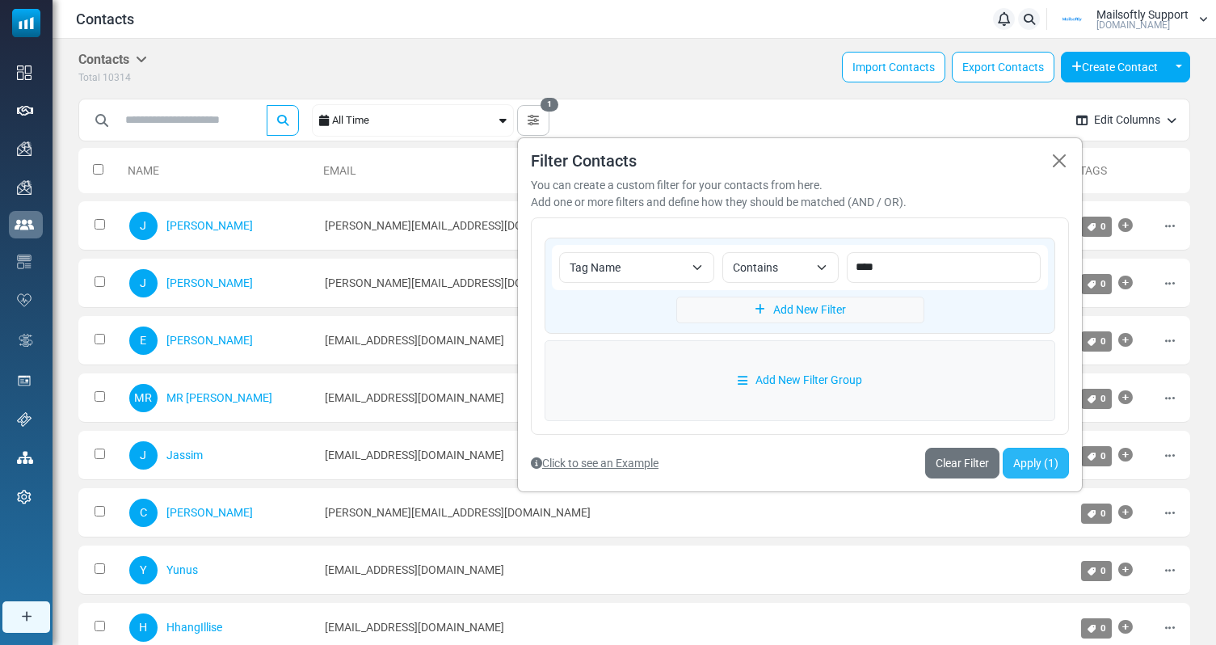
click at [1023, 454] on button "Apply (1)" at bounding box center [1036, 463] width 66 height 31
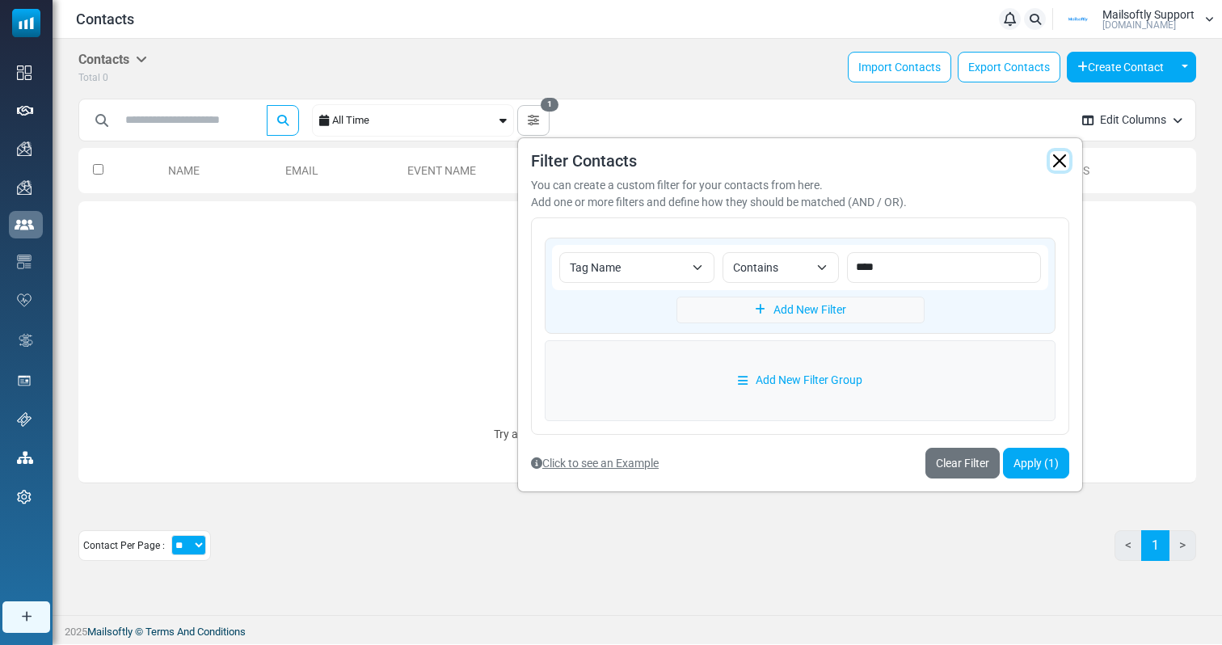
click at [1062, 159] on button "button" at bounding box center [1059, 160] width 19 height 19
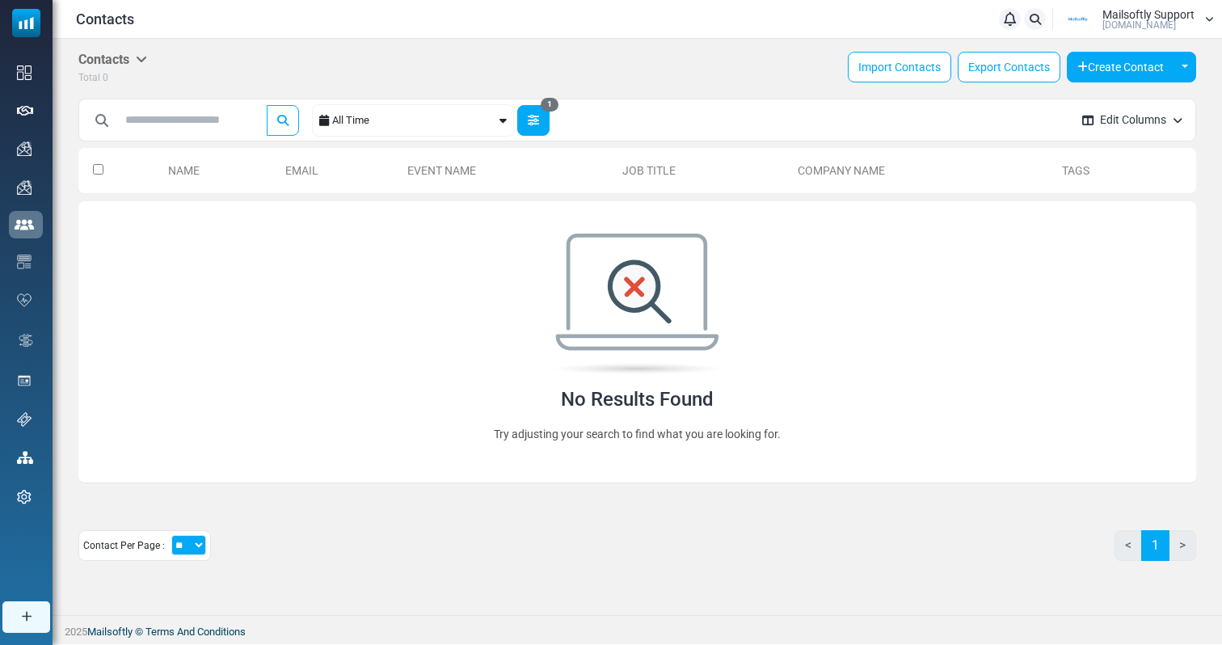
click at [533, 120] on icon "button" at bounding box center [533, 120] width 11 height 11
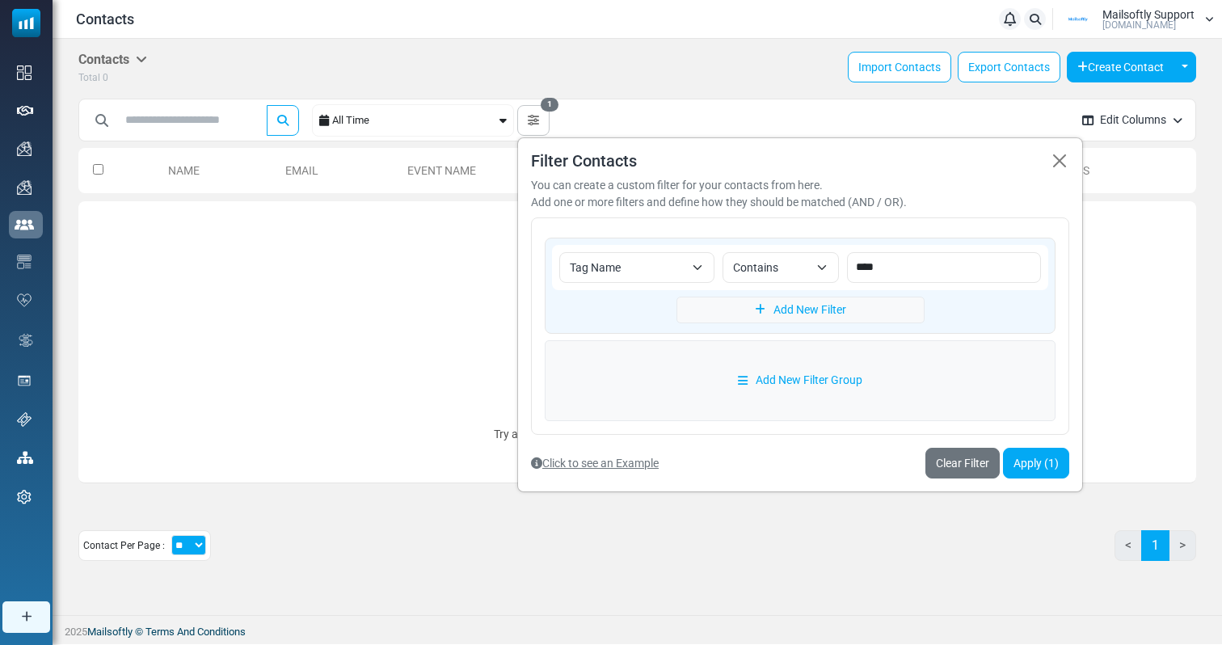
click at [1035, 479] on div "**********" at bounding box center [800, 314] width 566 height 355
click at [1048, 455] on button "Apply (1)" at bounding box center [1036, 463] width 66 height 31
click at [872, 269] on input "****" at bounding box center [944, 267] width 194 height 31
click at [1034, 471] on button "Apply (1)" at bounding box center [1036, 463] width 66 height 31
click at [1043, 455] on button "Apply (1)" at bounding box center [1036, 463] width 66 height 31
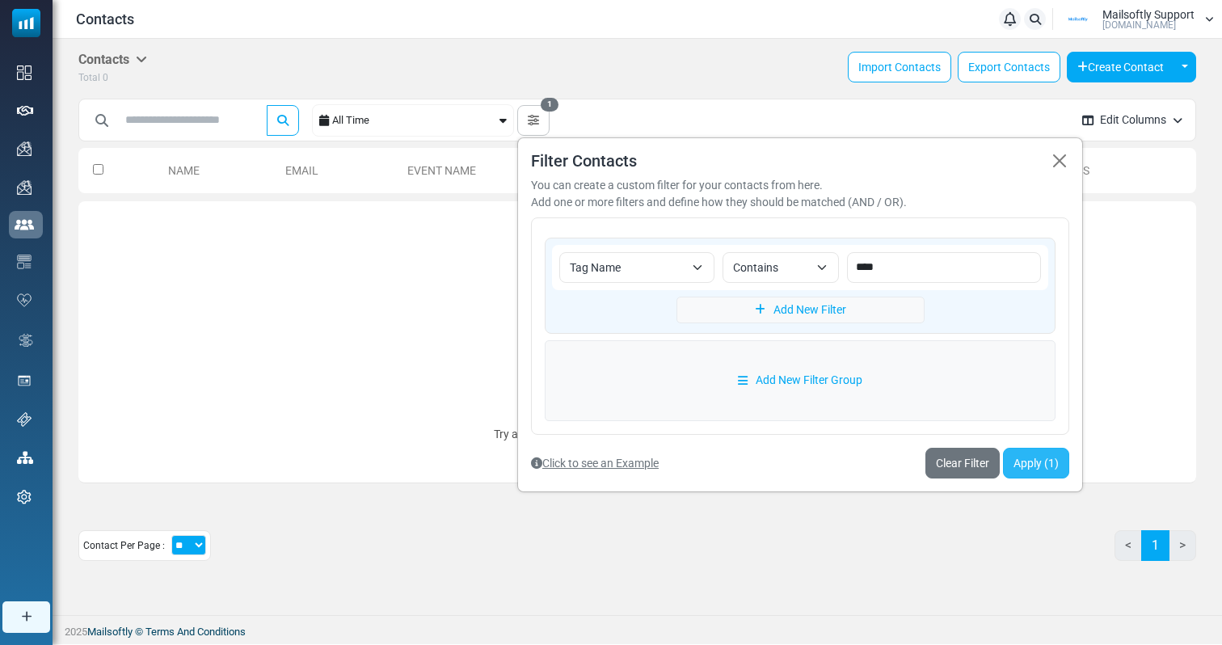
click at [1052, 466] on button "Apply (1)" at bounding box center [1036, 463] width 66 height 31
click at [1047, 484] on div "**********" at bounding box center [800, 314] width 566 height 355
click at [1042, 457] on button "Apply (1)" at bounding box center [1036, 463] width 66 height 31
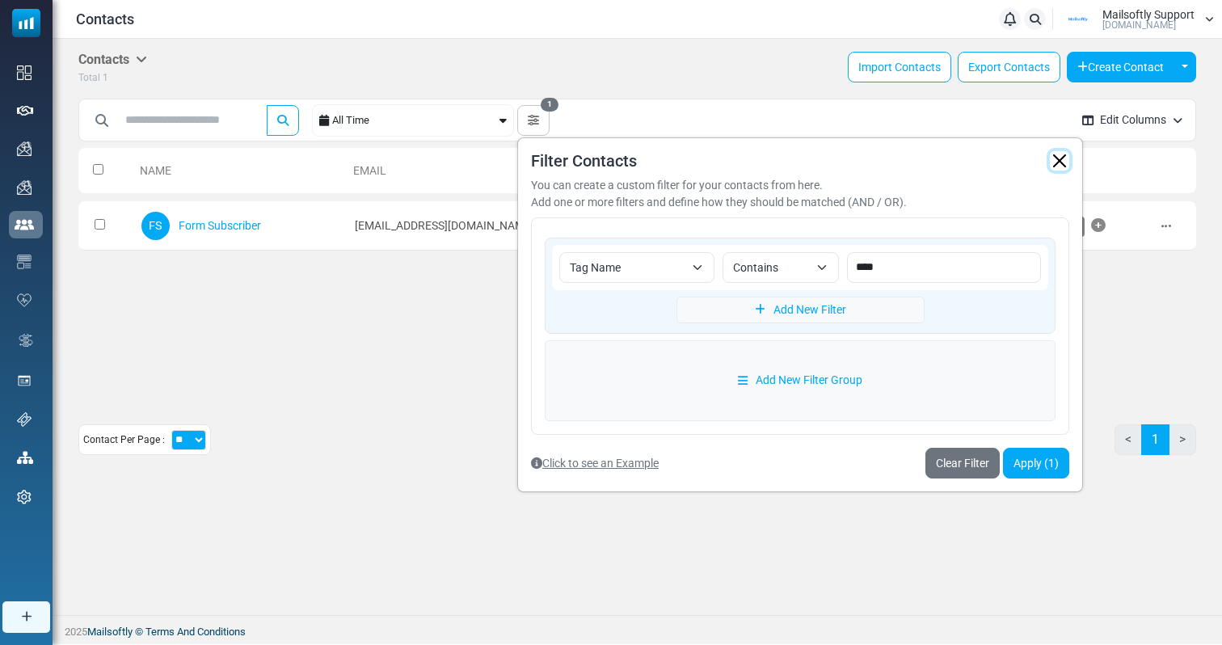
click at [1067, 163] on button "button" at bounding box center [1059, 160] width 19 height 19
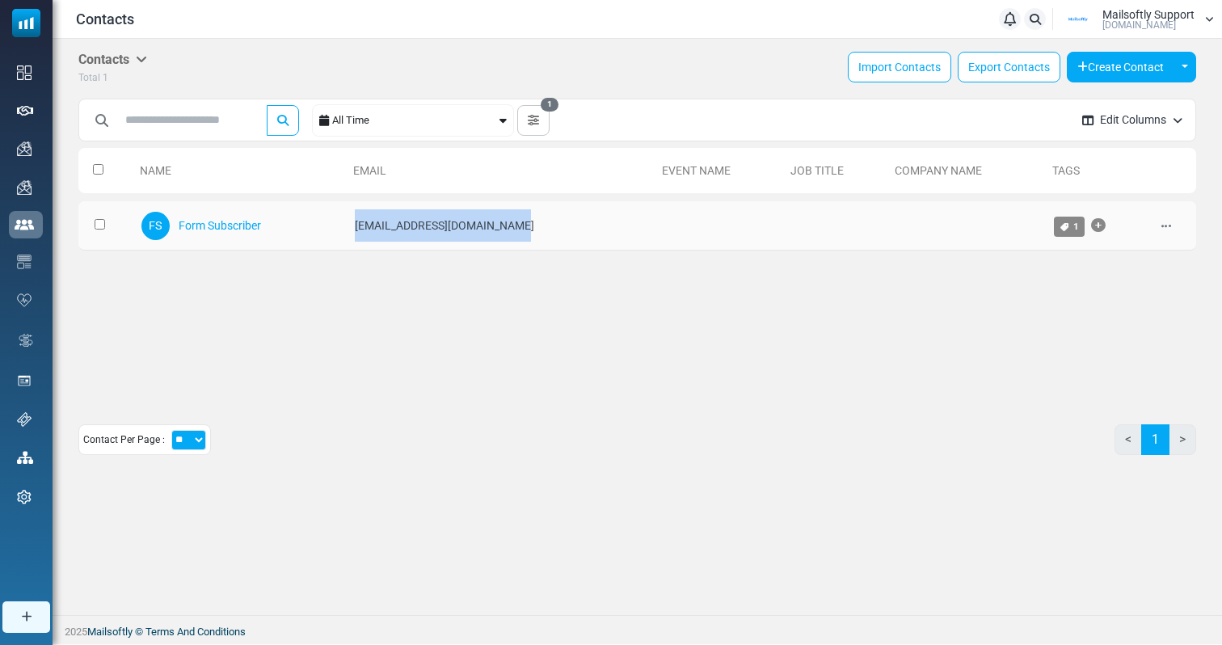
drag, startPoint x: 365, startPoint y: 230, endPoint x: 512, endPoint y: 230, distance: 147.1
click at [512, 230] on td "eray.demir@albertsolino.com" at bounding box center [501, 225] width 308 height 49
drag, startPoint x: 359, startPoint y: 225, endPoint x: 577, endPoint y: 236, distance: 218.5
click at [575, 235] on tr "FS Form Subscriber eray.demir@albertsolino.com 1 Jobber Test Edit Archive Delete" at bounding box center [637, 225] width 1118 height 49
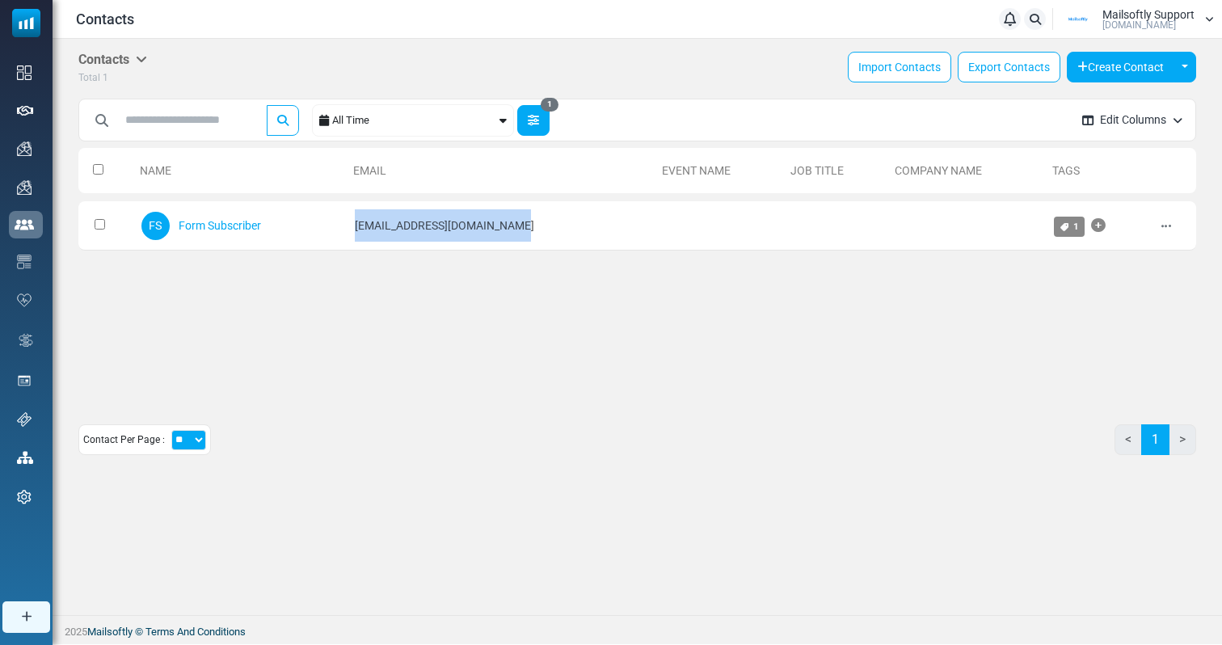
click at [537, 116] on icon "button" at bounding box center [533, 120] width 11 height 11
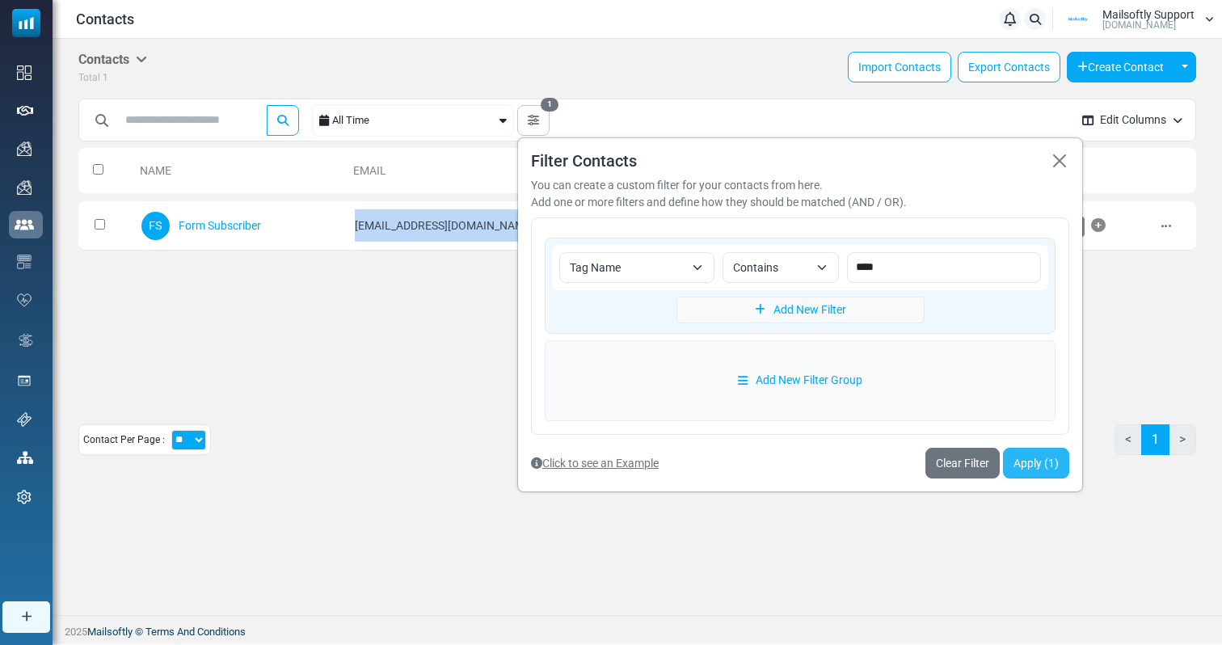
click at [1037, 474] on button "Apply (1)" at bounding box center [1036, 463] width 66 height 31
click at [339, 344] on div "Name Email Event Name Job Title Company Name Tags 0 Selected Create List Add to…" at bounding box center [637, 269] width 1118 height 259
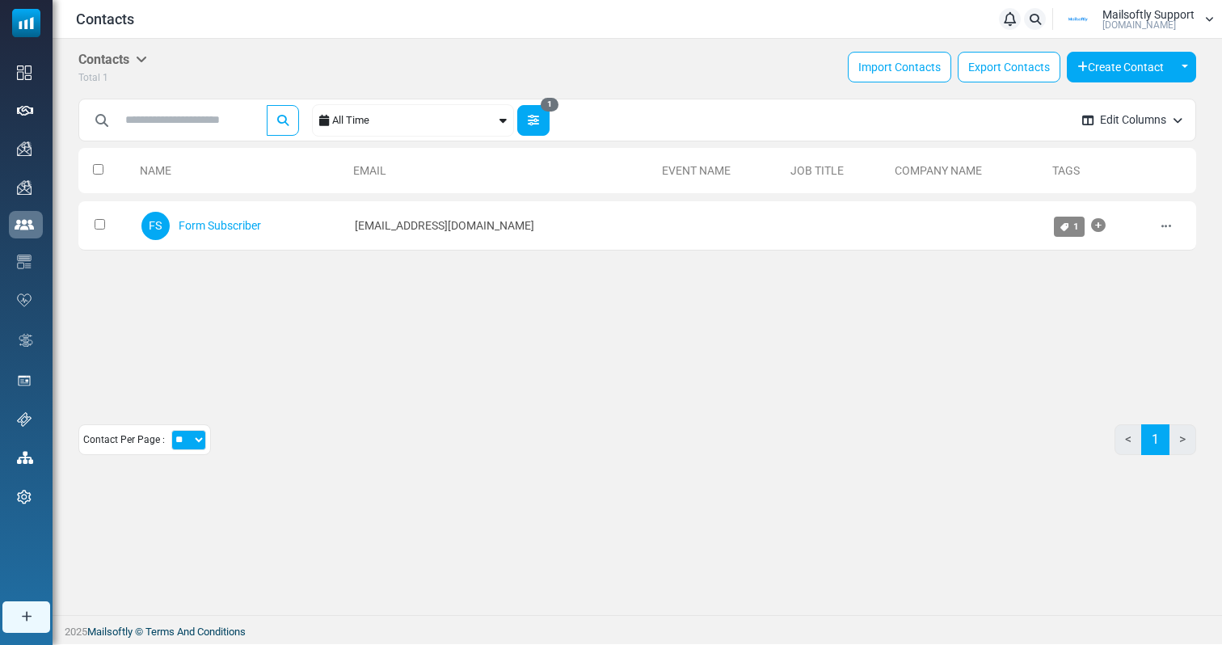
click at [523, 125] on button "1" at bounding box center [533, 120] width 32 height 31
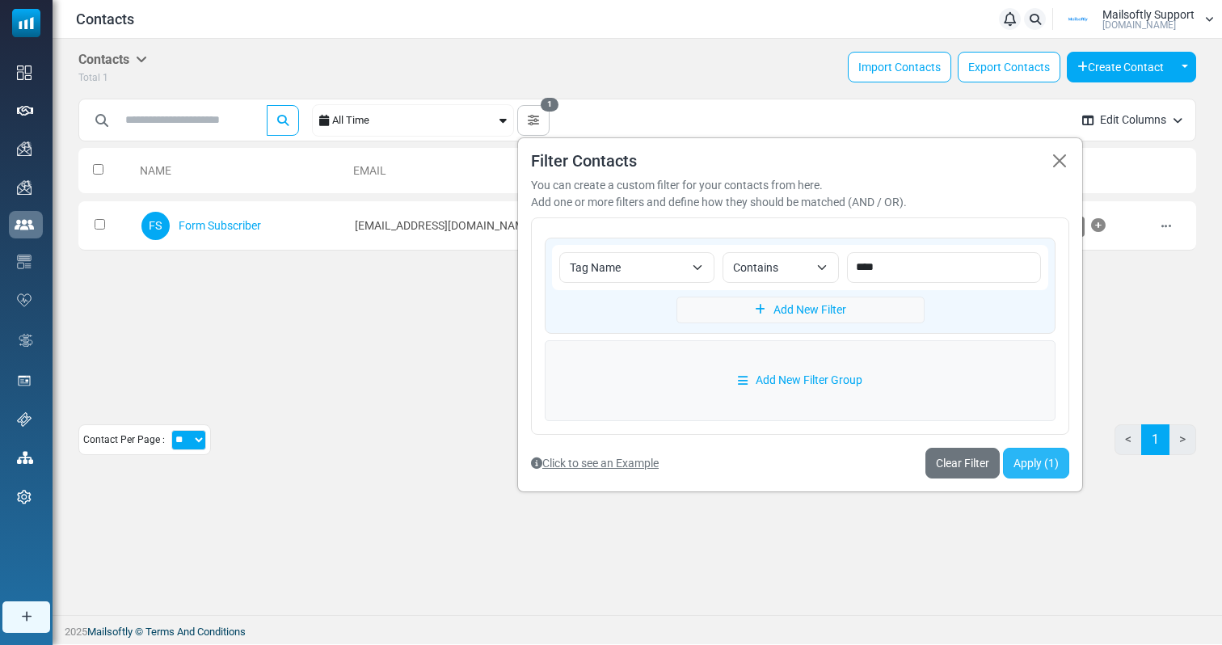
click at [1044, 473] on button "Apply (1)" at bounding box center [1036, 463] width 66 height 31
click at [1066, 152] on button "button" at bounding box center [1059, 160] width 19 height 19
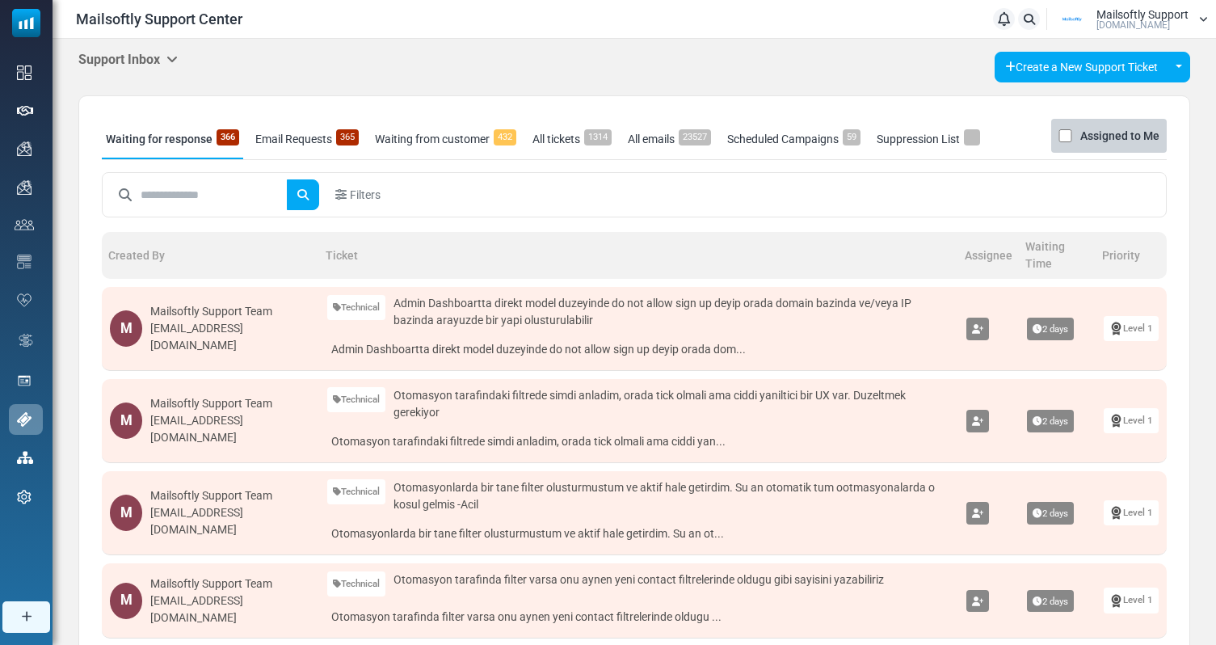
click at [175, 70] on div "Support Inbox Support Inbox User Dashboard Control Panel App Announcements Iden…" at bounding box center [634, 67] width 1112 height 31
click at [182, 45] on div "Support Inbox Support Inbox User Dashboard Control Panel App Announcements Iden…" at bounding box center [635, 645] width 1164 height 1212
click at [173, 55] on icon at bounding box center [171, 59] width 11 height 13
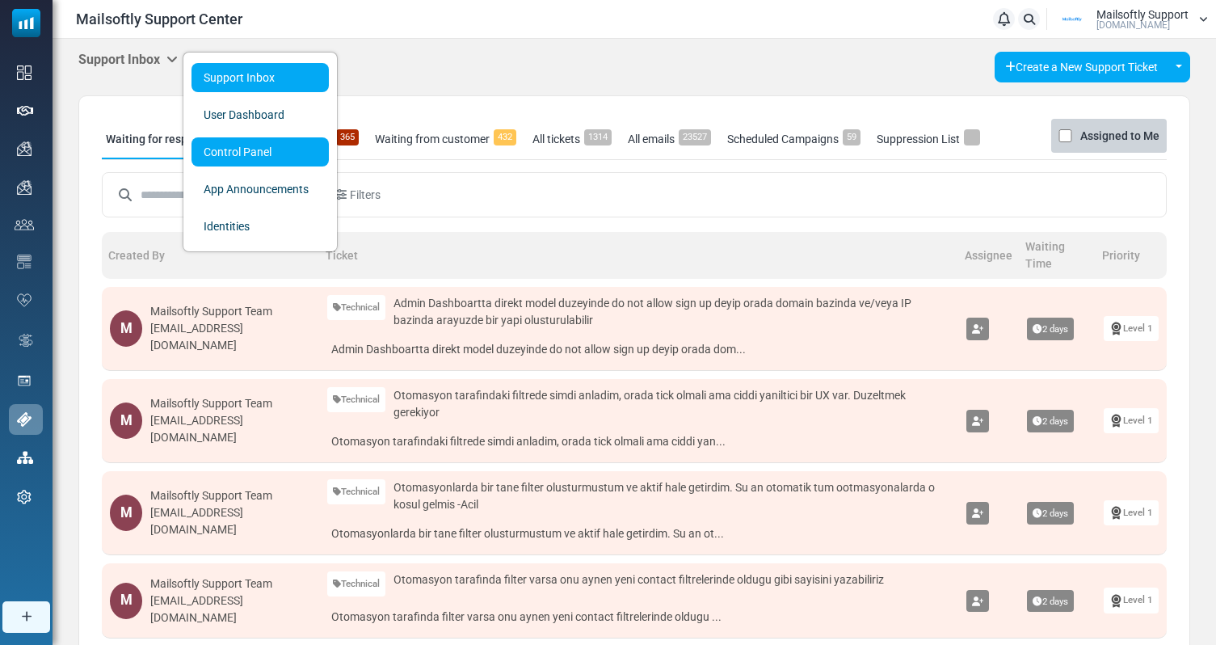
click at [269, 156] on link "Control Panel" at bounding box center [260, 151] width 137 height 29
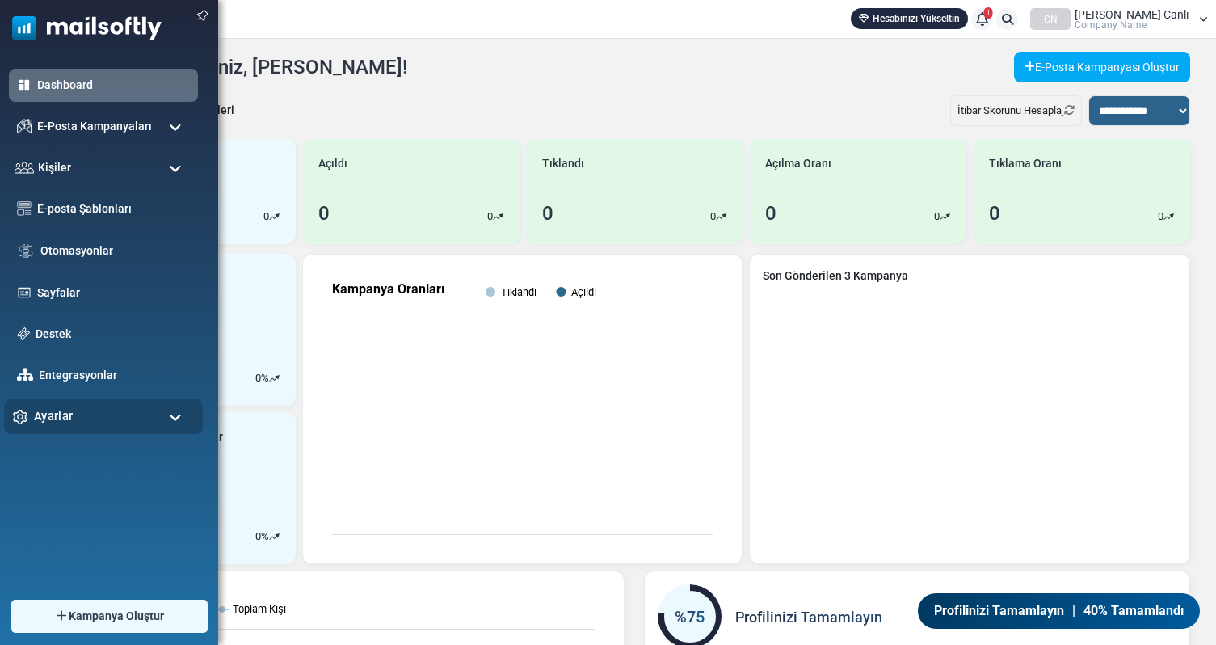
click at [81, 414] on div "Ayarlar" at bounding box center [103, 416] width 199 height 35
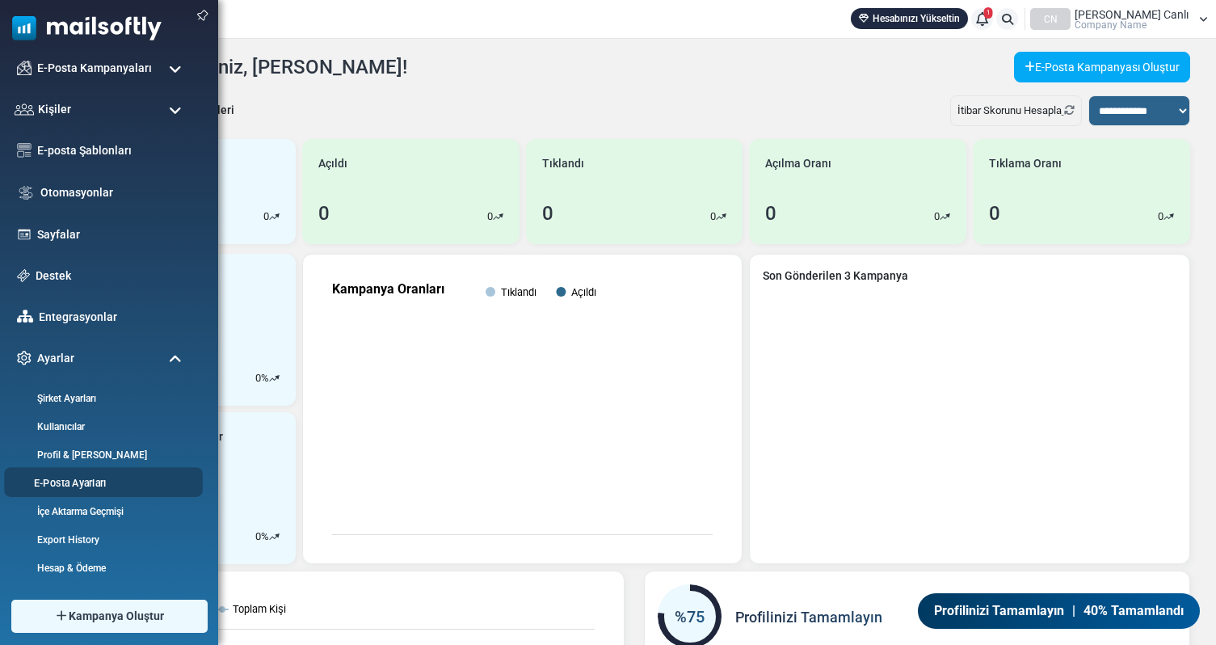
click at [70, 482] on link "E-Posta Ayarları" at bounding box center [101, 482] width 194 height 15
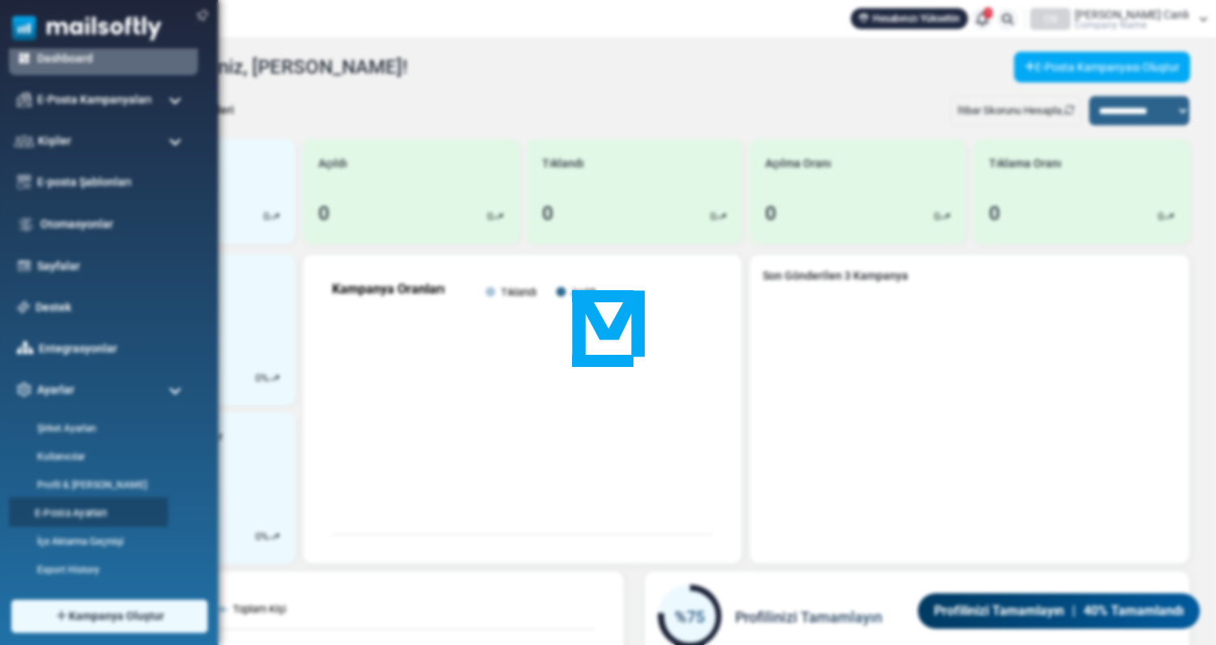
scroll to position [0, 0]
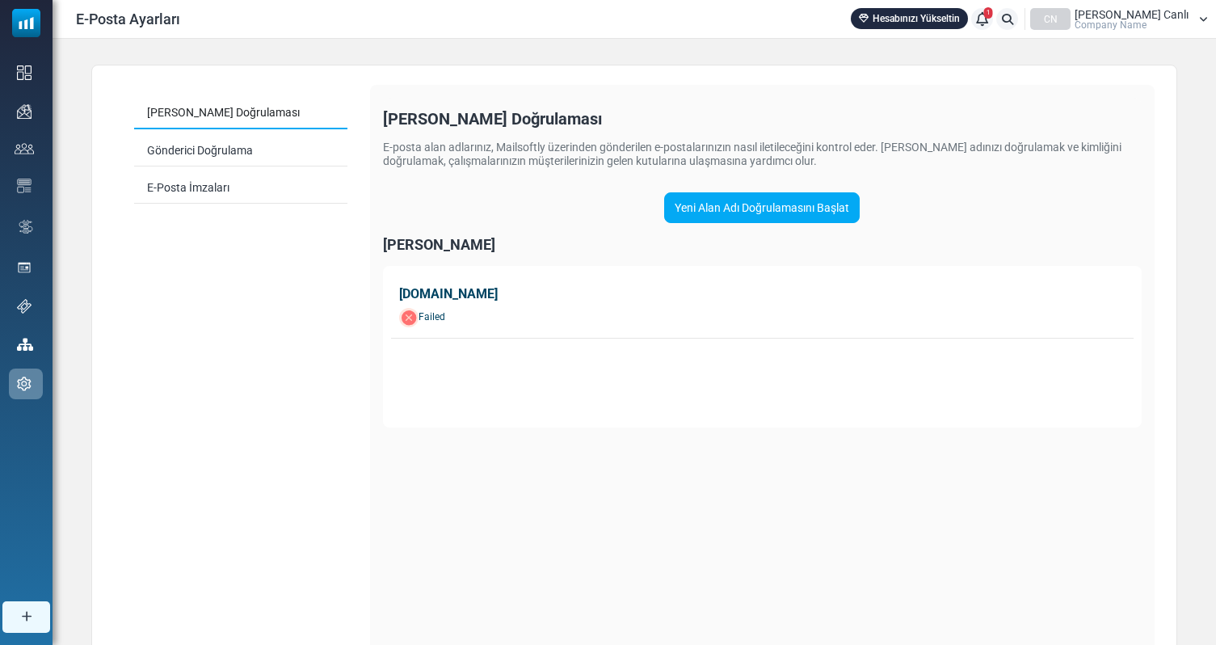
click at [493, 297] on div "[DOMAIN_NAME]" at bounding box center [762, 293] width 727 height 19
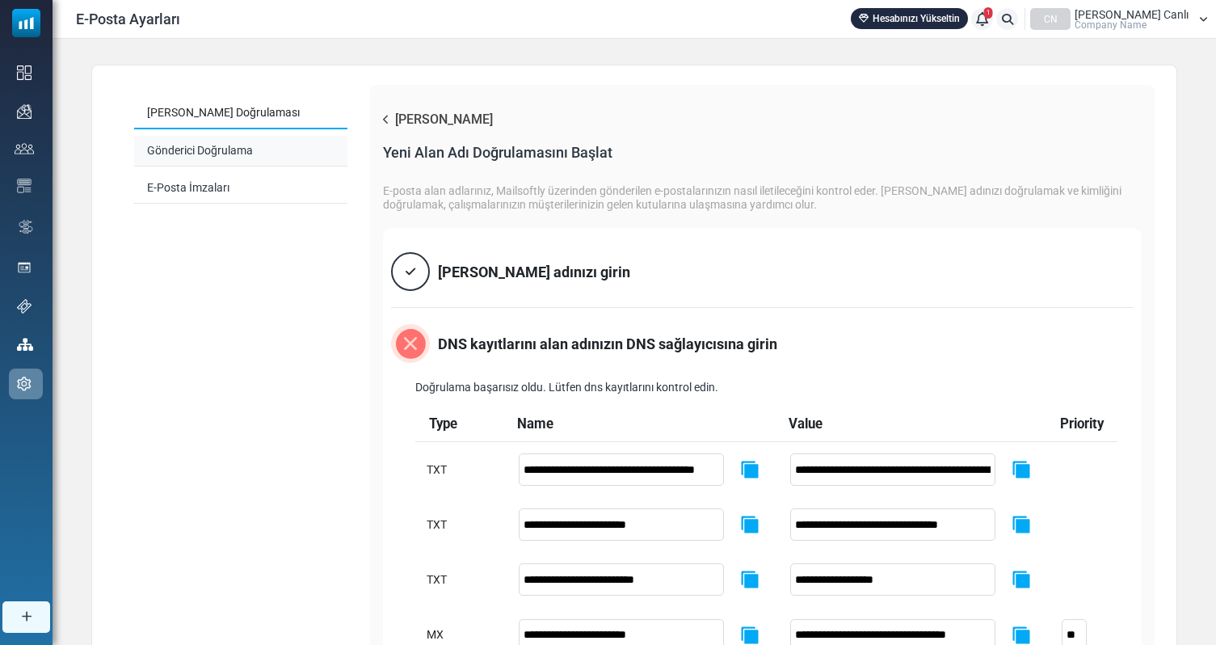
click at [221, 143] on link "Gönderici Doğrulama" at bounding box center [240, 151] width 213 height 31
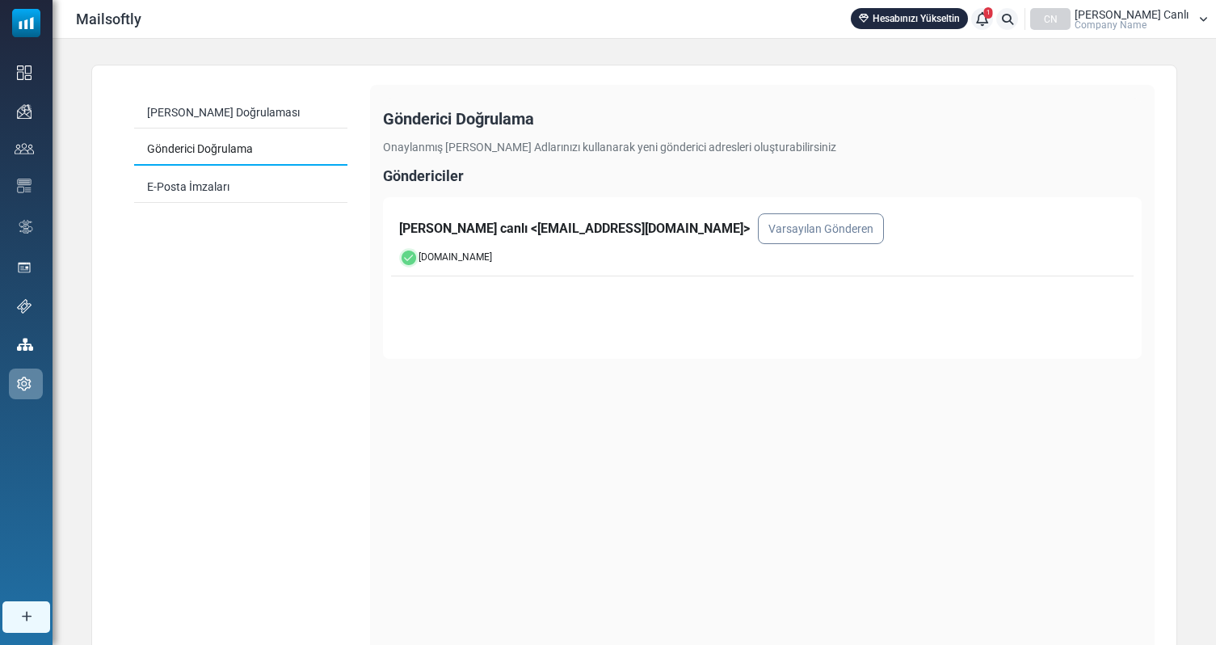
drag, startPoint x: 498, startPoint y: 233, endPoint x: 728, endPoint y: 230, distance: 230.3
click at [728, 230] on div "leyla ipek canlı < ipek-oleytibbiurunler@cc.mailsends.net > Varsayılan Gönderen" at bounding box center [762, 228] width 727 height 31
drag, startPoint x: 728, startPoint y: 230, endPoint x: 495, endPoint y: 232, distance: 233.6
click at [495, 232] on div "leyla ipek canlı < ipek-oleytibbiurunler@cc.mailsends.net > Varsayılan Gönderen" at bounding box center [762, 228] width 727 height 31
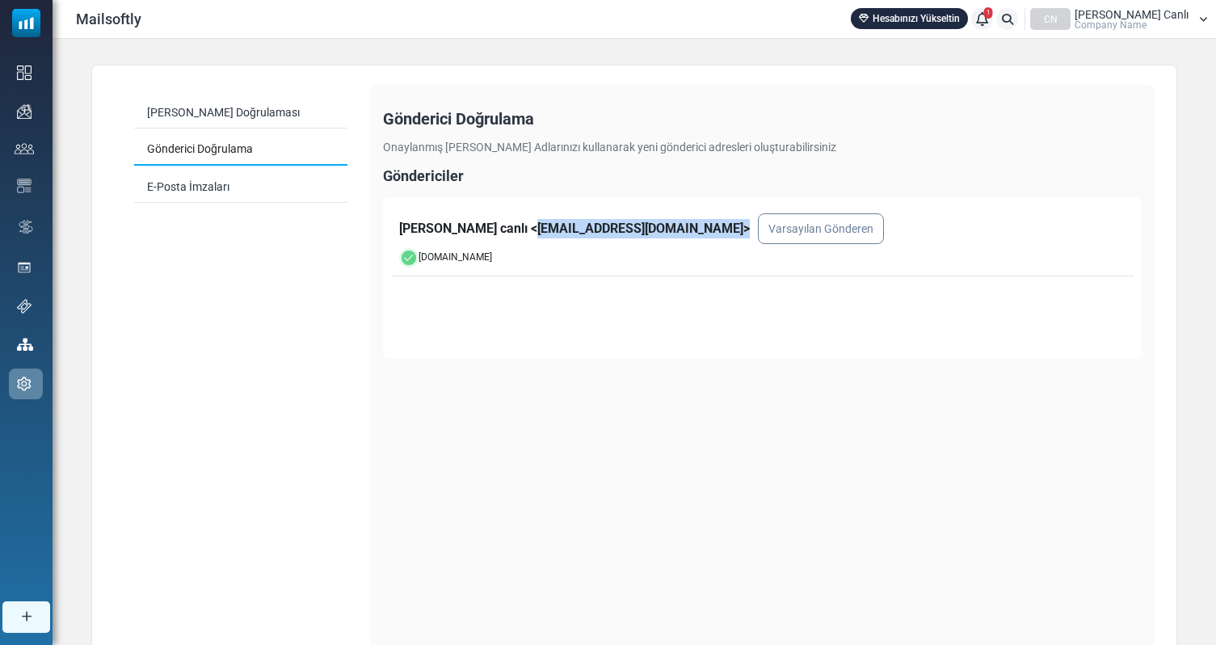
click at [495, 232] on div "leyla ipek canlı < ipek-oleytibbiurunler@cc.mailsends.net > Varsayılan Gönderen" at bounding box center [762, 228] width 727 height 31
drag, startPoint x: 495, startPoint y: 232, endPoint x: 725, endPoint y: 234, distance: 230.3
click at [725, 234] on div "leyla ipek canlı < ipek-oleytibbiurunler@cc.mailsends.net > Varsayılan Gönderen" at bounding box center [762, 228] width 727 height 31
click at [1143, 20] on span "Company Name" at bounding box center [1111, 25] width 72 height 10
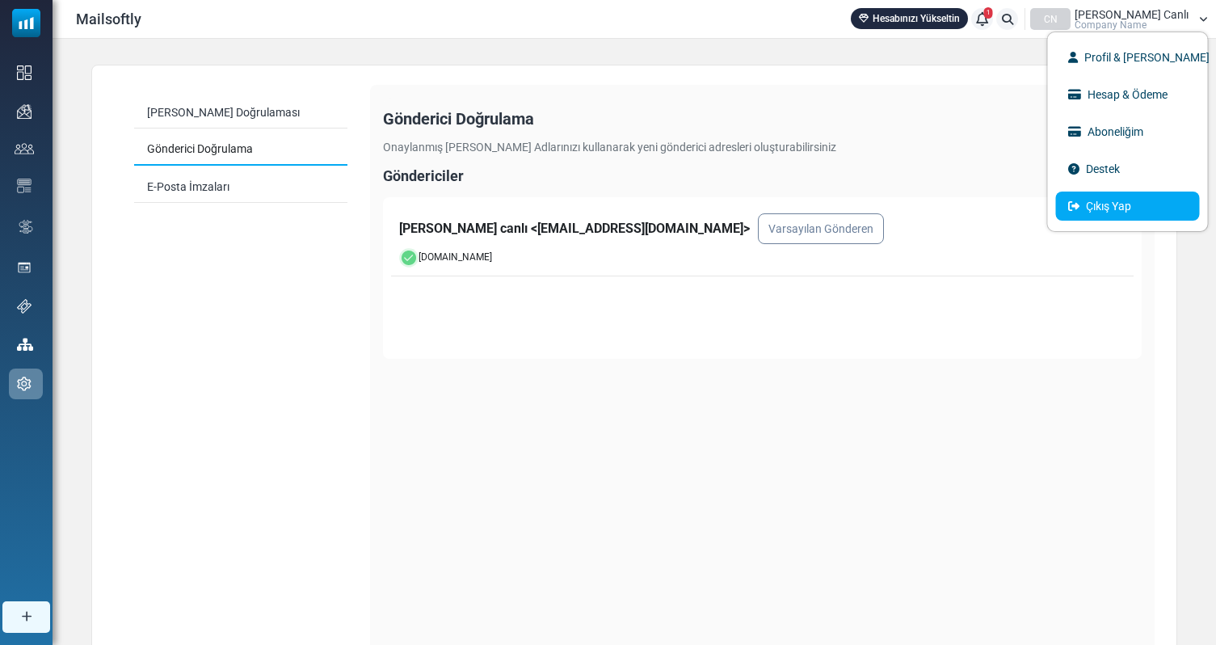
click at [1079, 198] on link "Çıkış Yap" at bounding box center [1128, 206] width 144 height 29
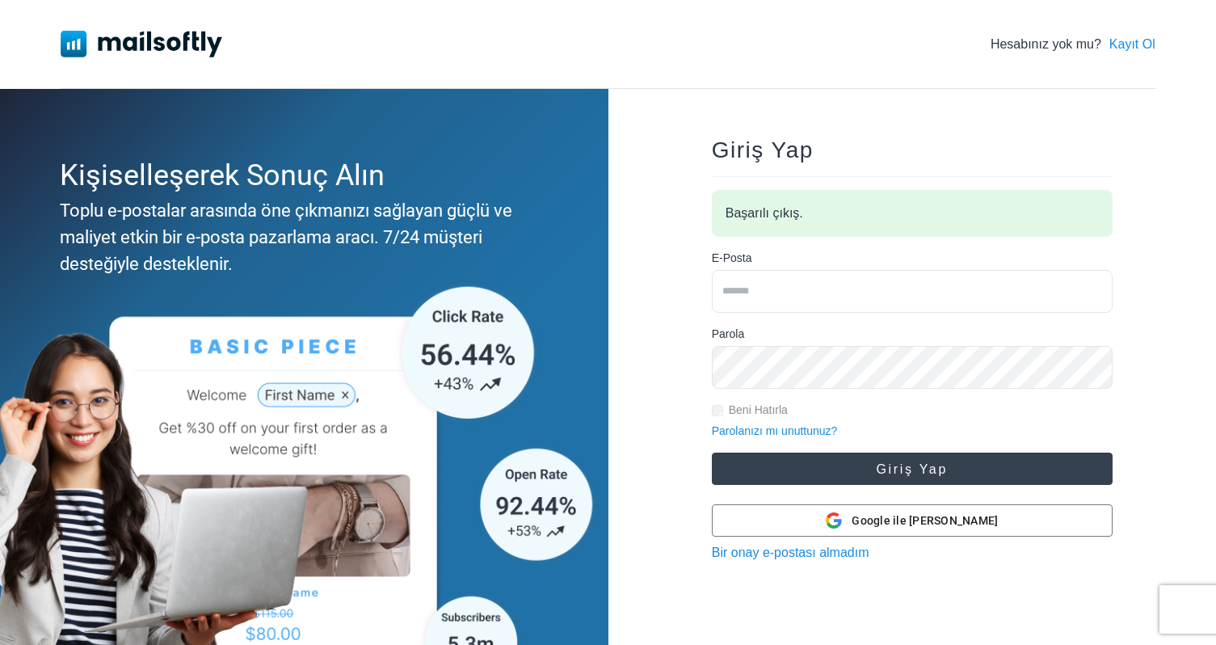
type input "**********"
click at [849, 464] on button "Giriş Yap" at bounding box center [912, 469] width 401 height 32
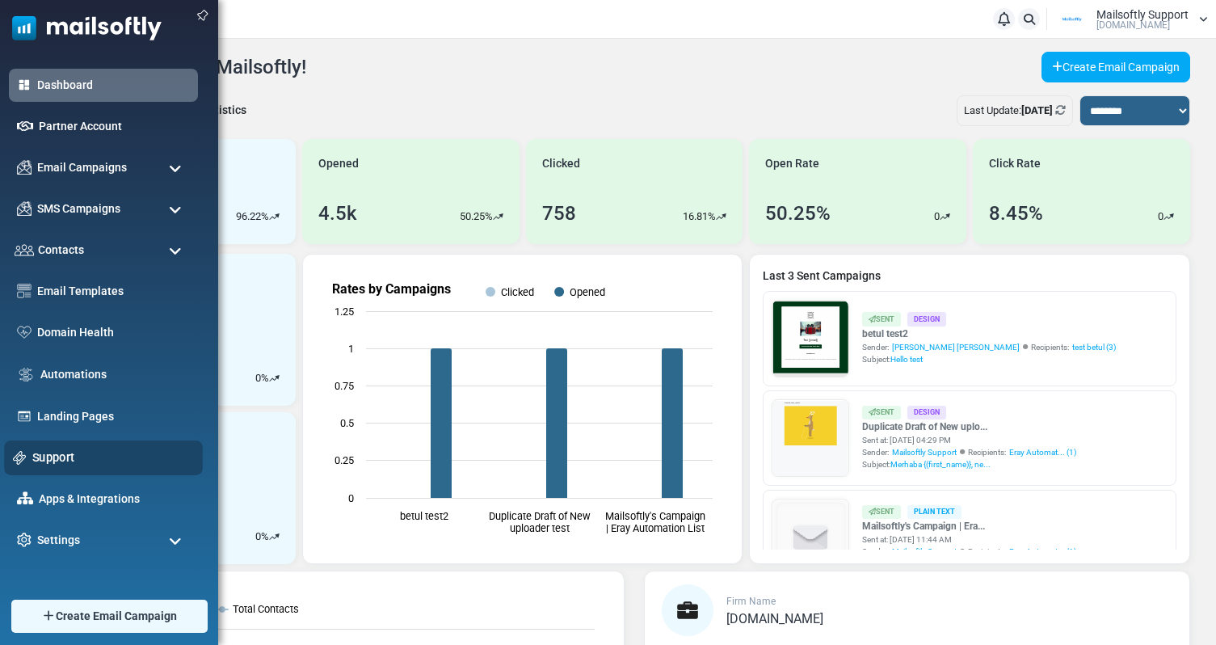
click at [57, 474] on div "Support" at bounding box center [103, 457] width 199 height 35
click at [70, 452] on link "Support" at bounding box center [113, 458] width 162 height 18
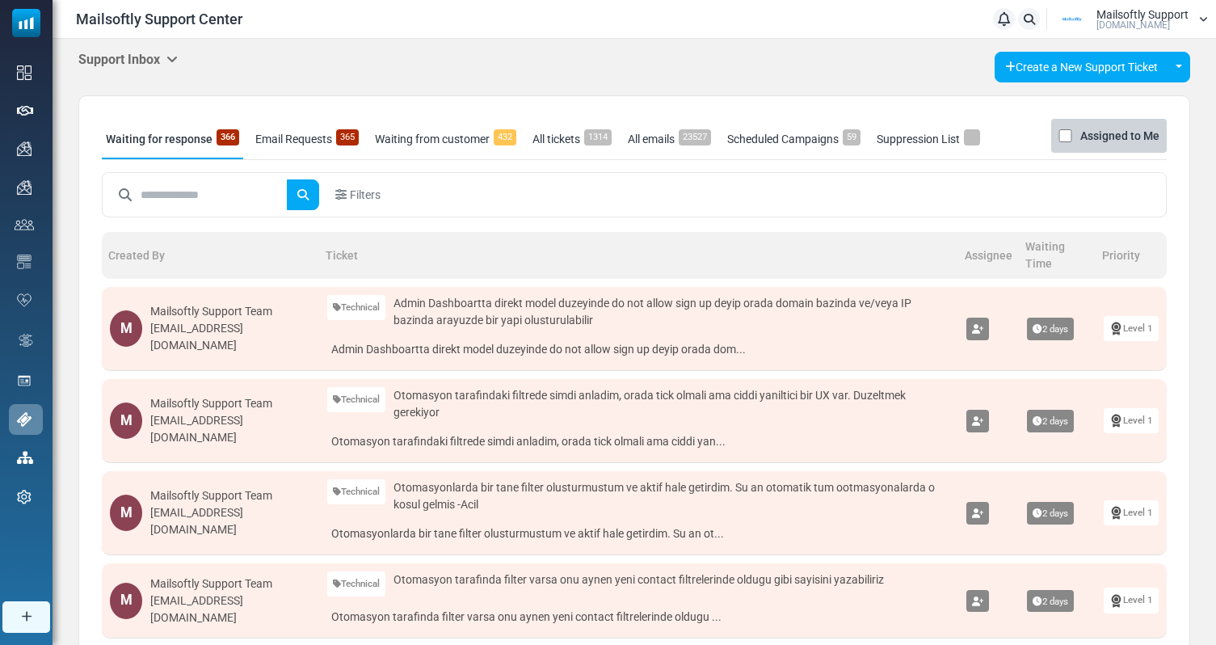
click at [173, 65] on icon at bounding box center [171, 59] width 11 height 13
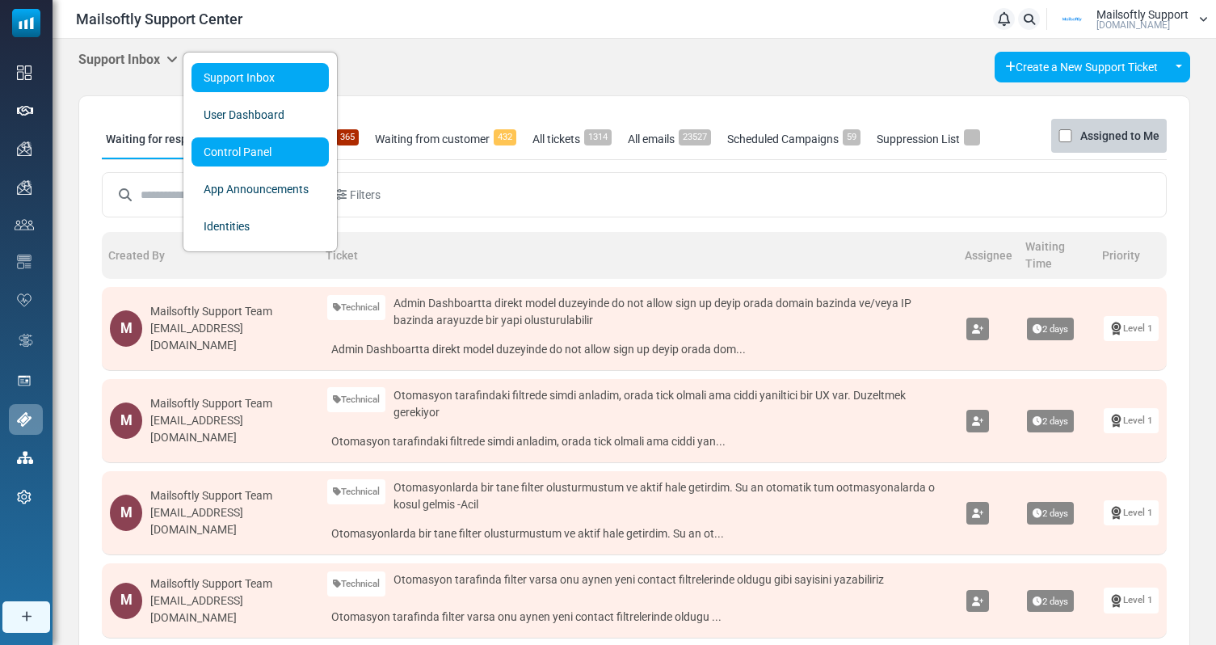
click at [235, 149] on link "Control Panel" at bounding box center [260, 151] width 137 height 29
